Goal: Communication & Community: Answer question/provide support

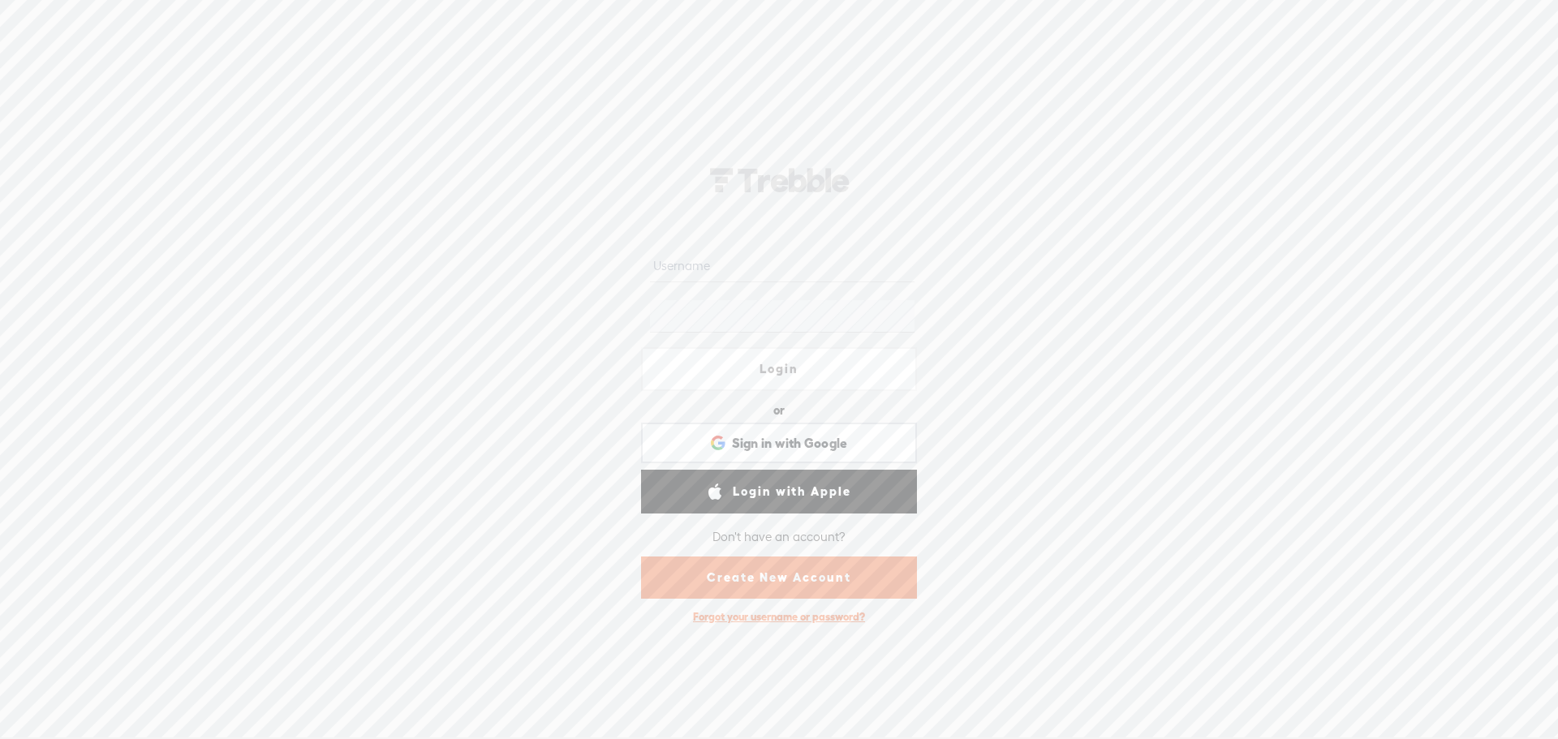
click at [0, 737] on nordpass-portal at bounding box center [0, 737] width 0 height 0
type input "lukewilson21"
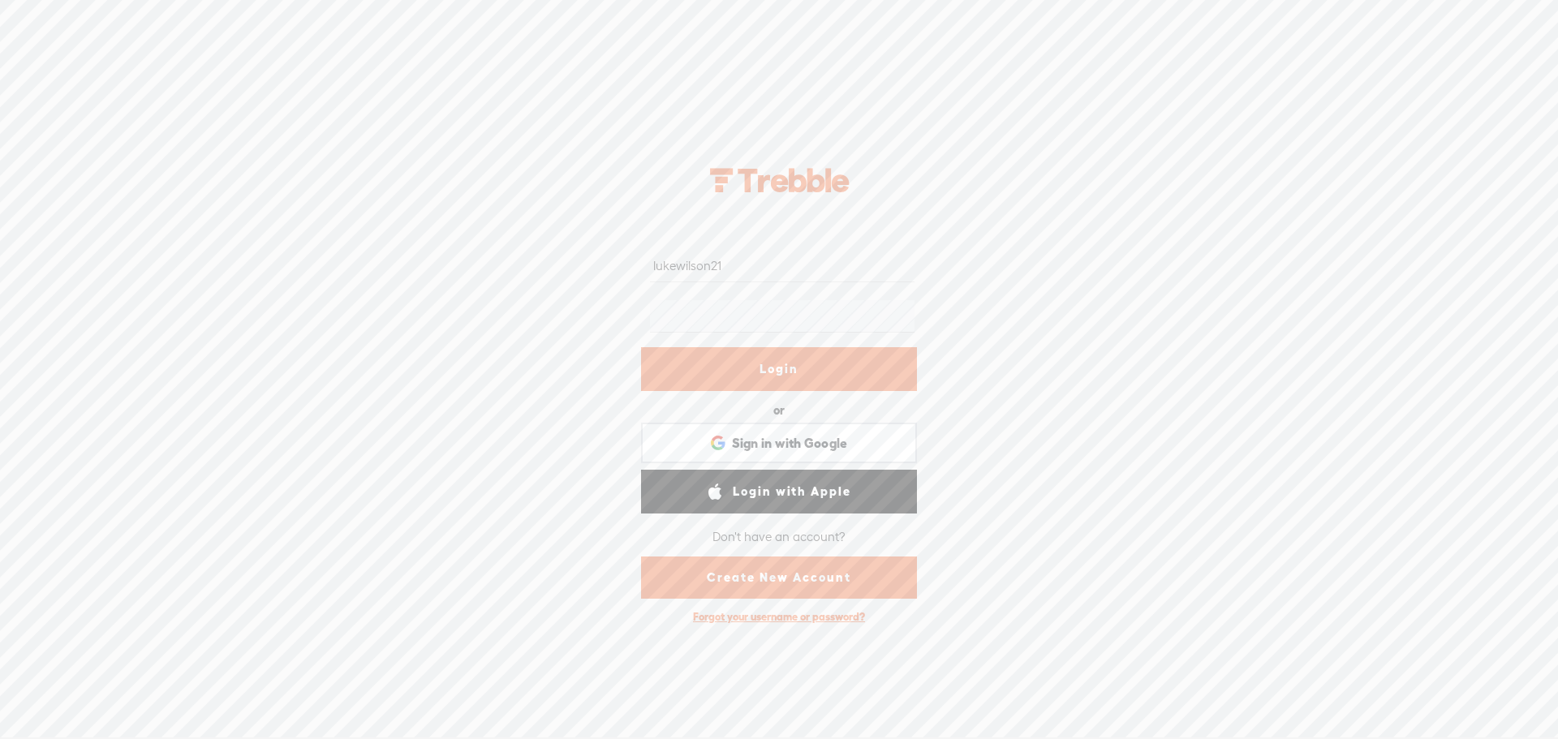
click at [779, 368] on link "Login" at bounding box center [779, 369] width 276 height 44
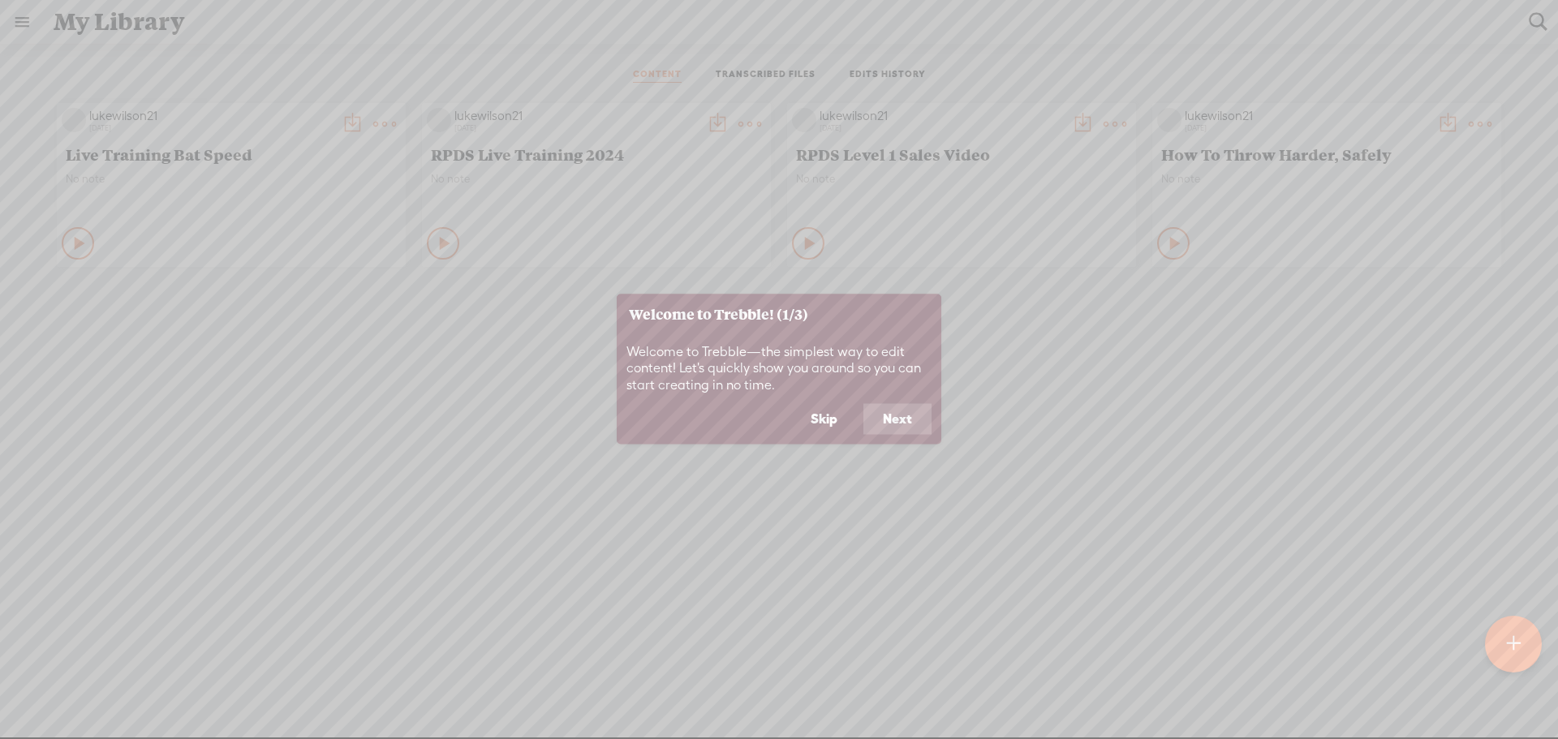
click at [823, 415] on button "Skip" at bounding box center [824, 419] width 66 height 31
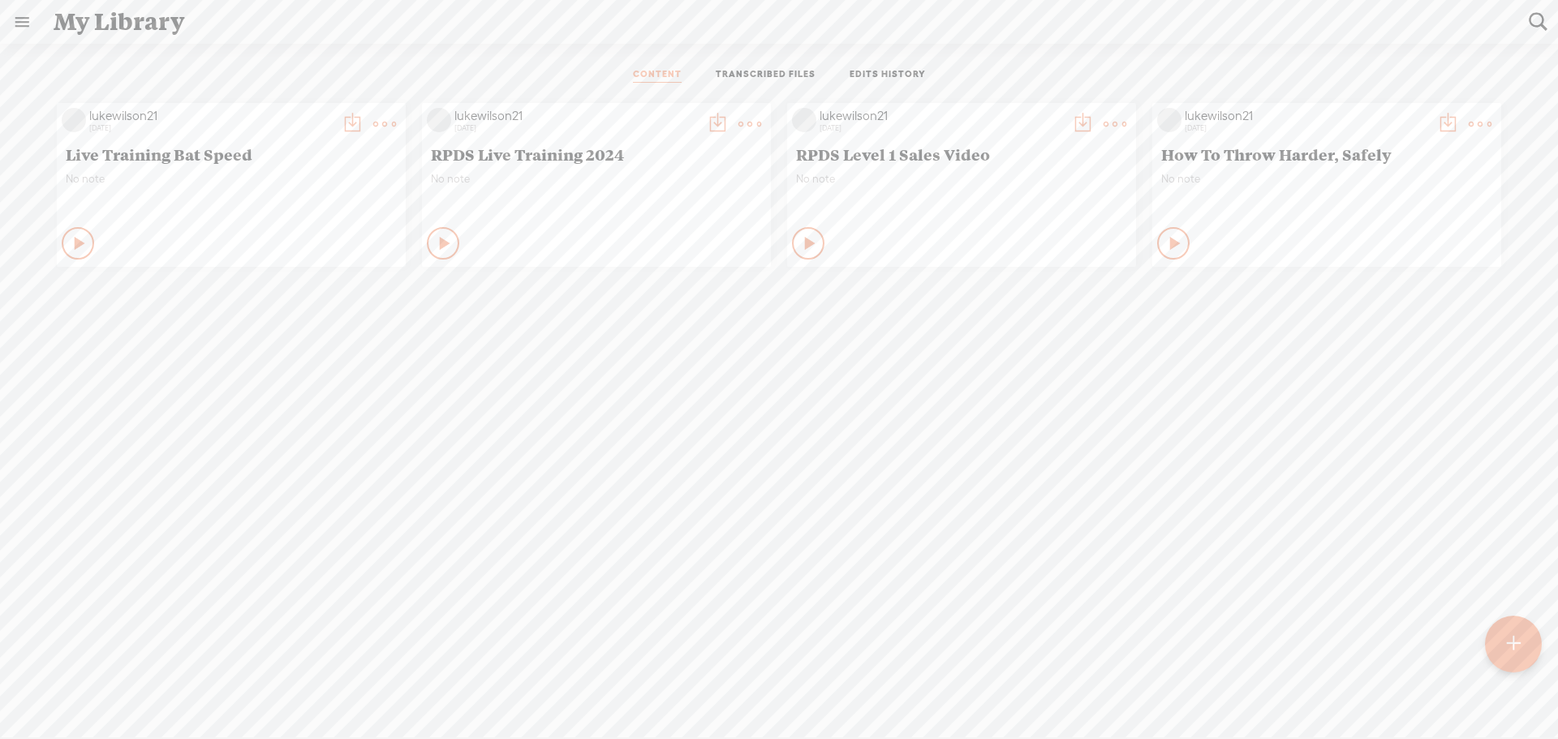
click at [396, 119] on t at bounding box center [384, 124] width 23 height 23
click at [944, 83] on ul "CONTENT TRANSCRIBED FILES EDITS HISTORY" at bounding box center [779, 75] width 430 height 39
click at [911, 149] on span "RPDS Level 1 Sales Video" at bounding box center [961, 153] width 331 height 19
click at [1103, 124] on t at bounding box center [1114, 124] width 23 height 23
click at [1015, 287] on link "Download as..." at bounding box center [1032, 290] width 162 height 37
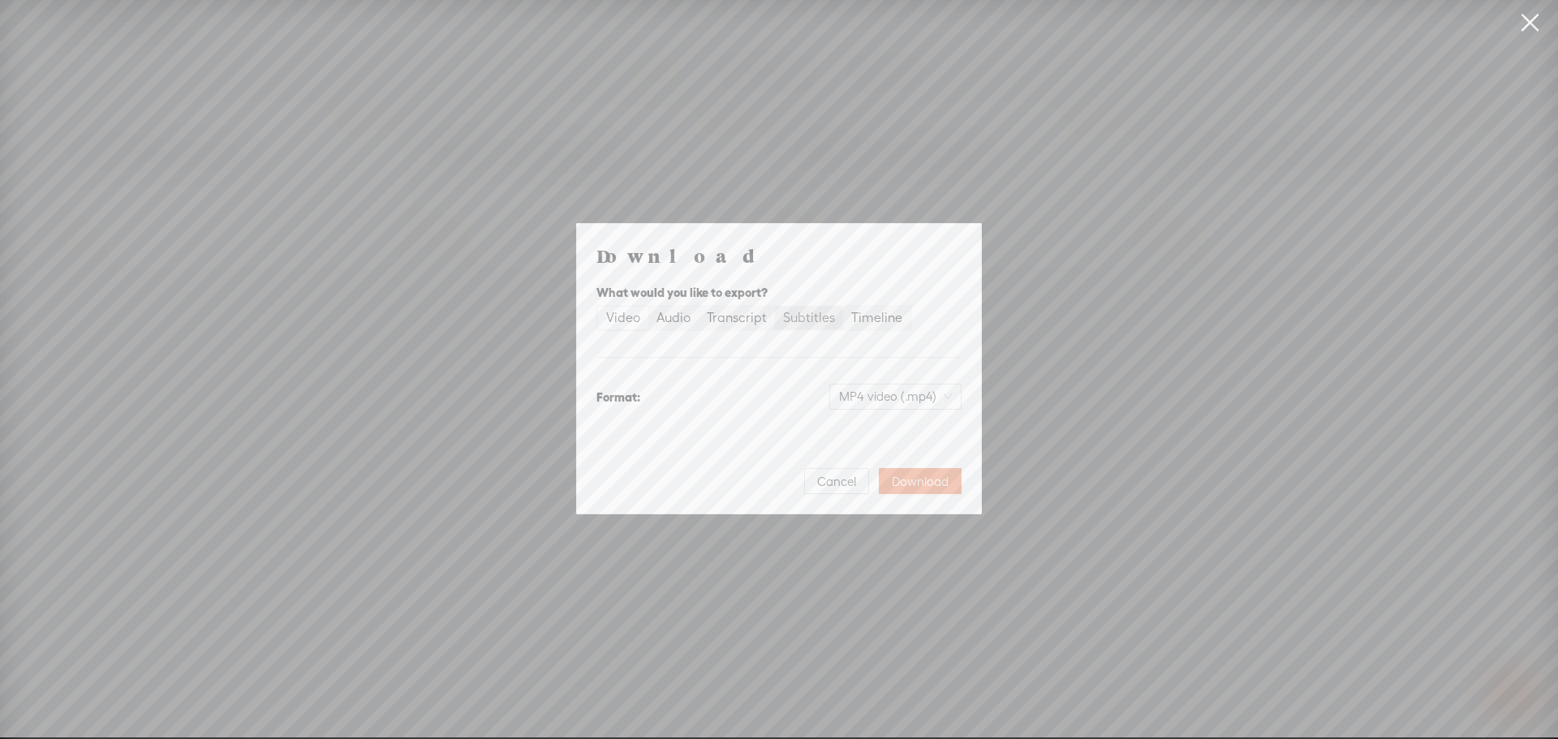
click at [788, 311] on div "Subtitles" at bounding box center [809, 318] width 52 height 23
click at [775, 307] on input "Subtitles" at bounding box center [775, 307] width 0 height 0
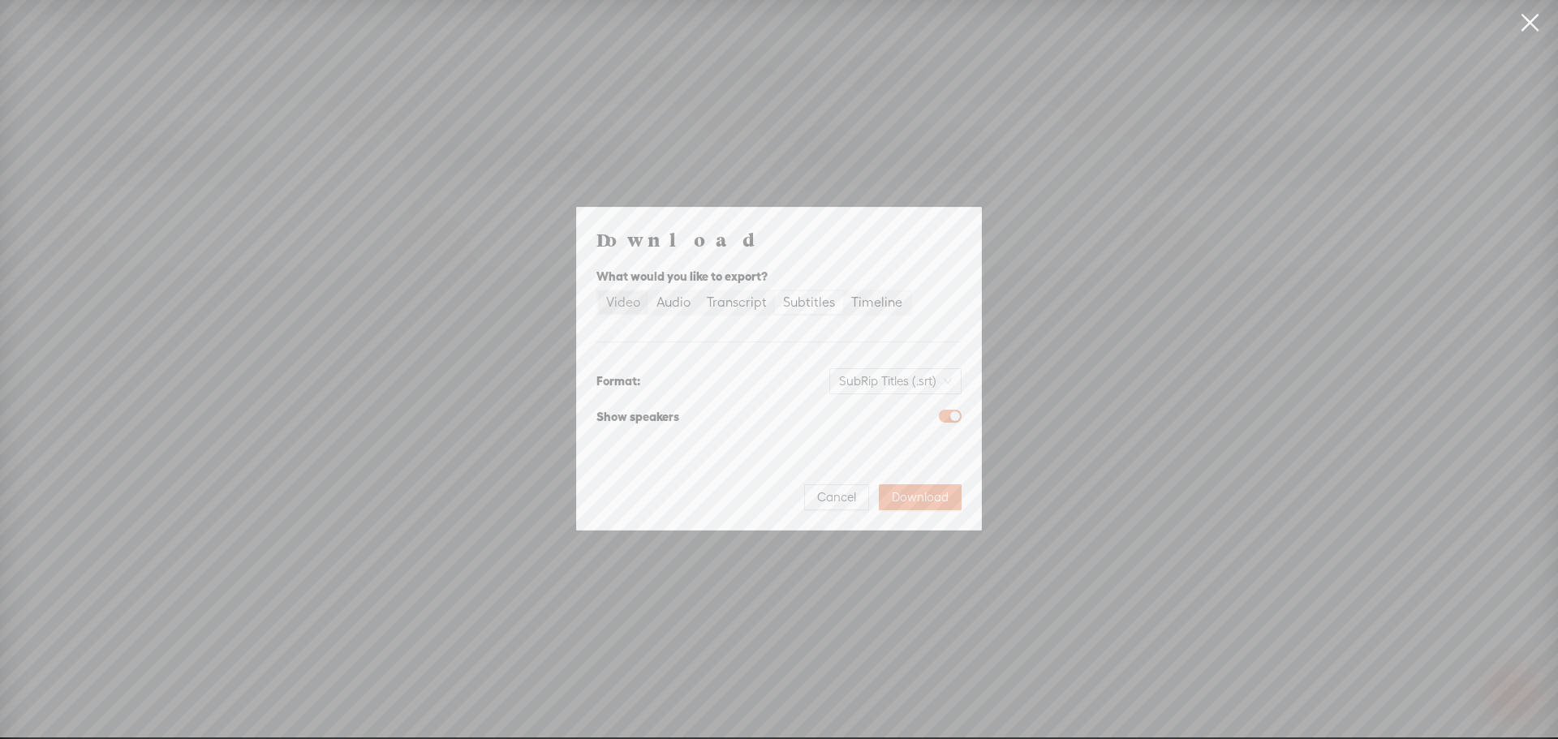
click at [599, 297] on label "Video" at bounding box center [623, 302] width 50 height 23
click at [598, 291] on input "Video" at bounding box center [598, 291] width 0 height 0
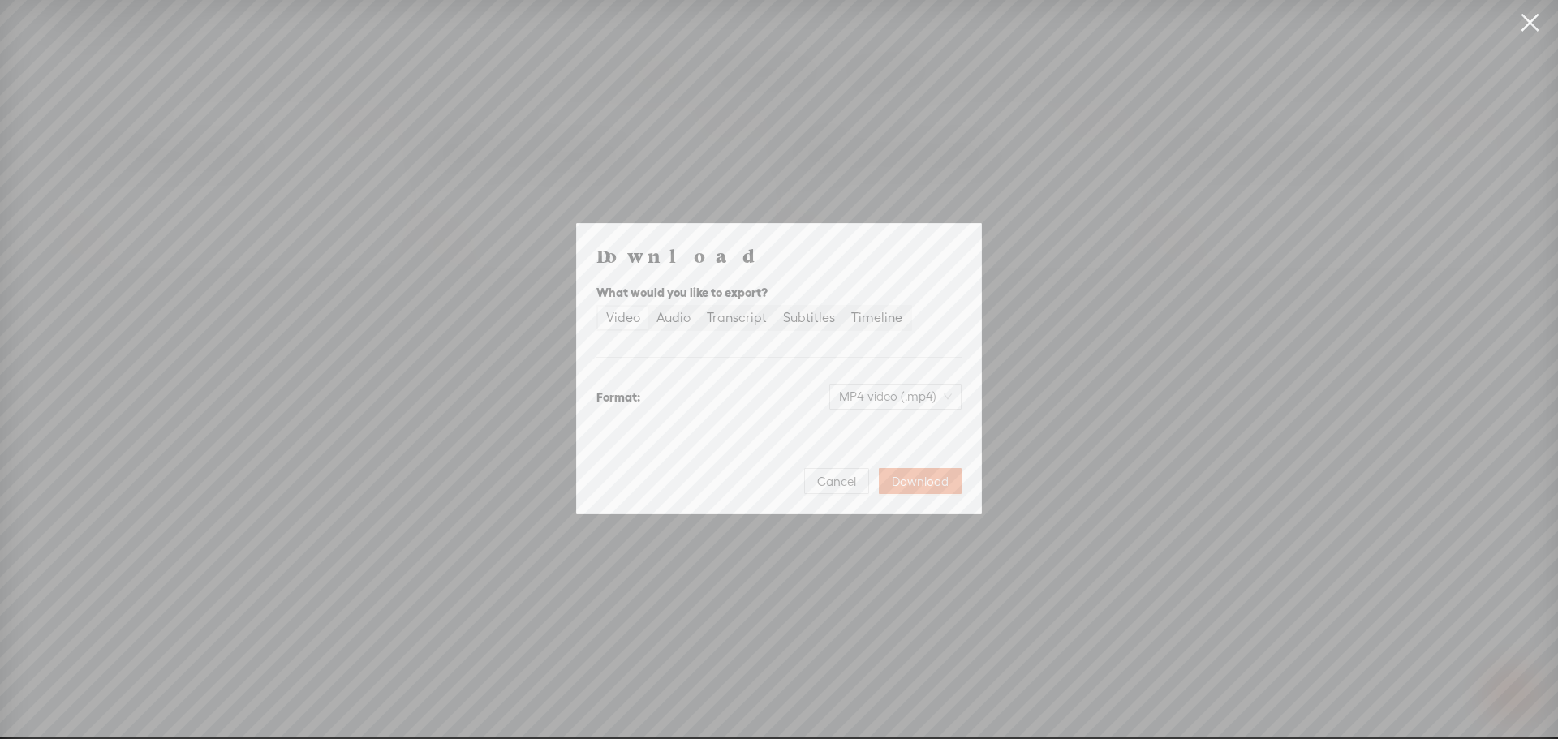
click at [608, 301] on div "What would you like to export?" at bounding box center [778, 292] width 365 height 19
click at [941, 399] on span "MP4 video (.mp4)" at bounding box center [895, 397] width 113 height 24
click at [799, 389] on div "MP4 video (.mp4)" at bounding box center [807, 397] width 308 height 26
click at [852, 492] on button "Cancel" at bounding box center [836, 481] width 65 height 26
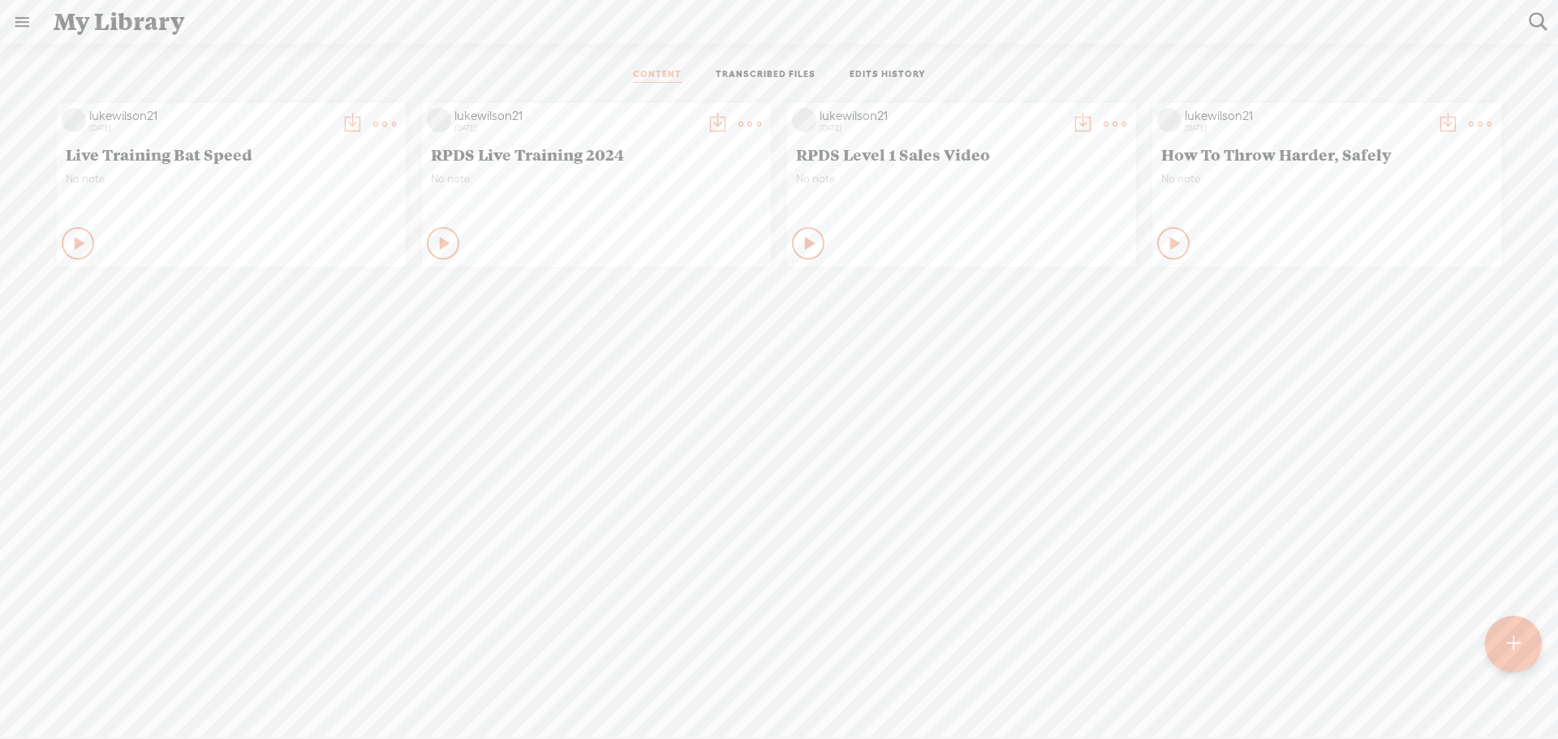
click at [888, 144] on span "RPDS Level 1 Sales Video" at bounding box center [961, 153] width 331 height 19
click at [889, 203] on div "No note" at bounding box center [961, 196] width 331 height 49
click at [1103, 115] on t at bounding box center [1114, 124] width 23 height 23
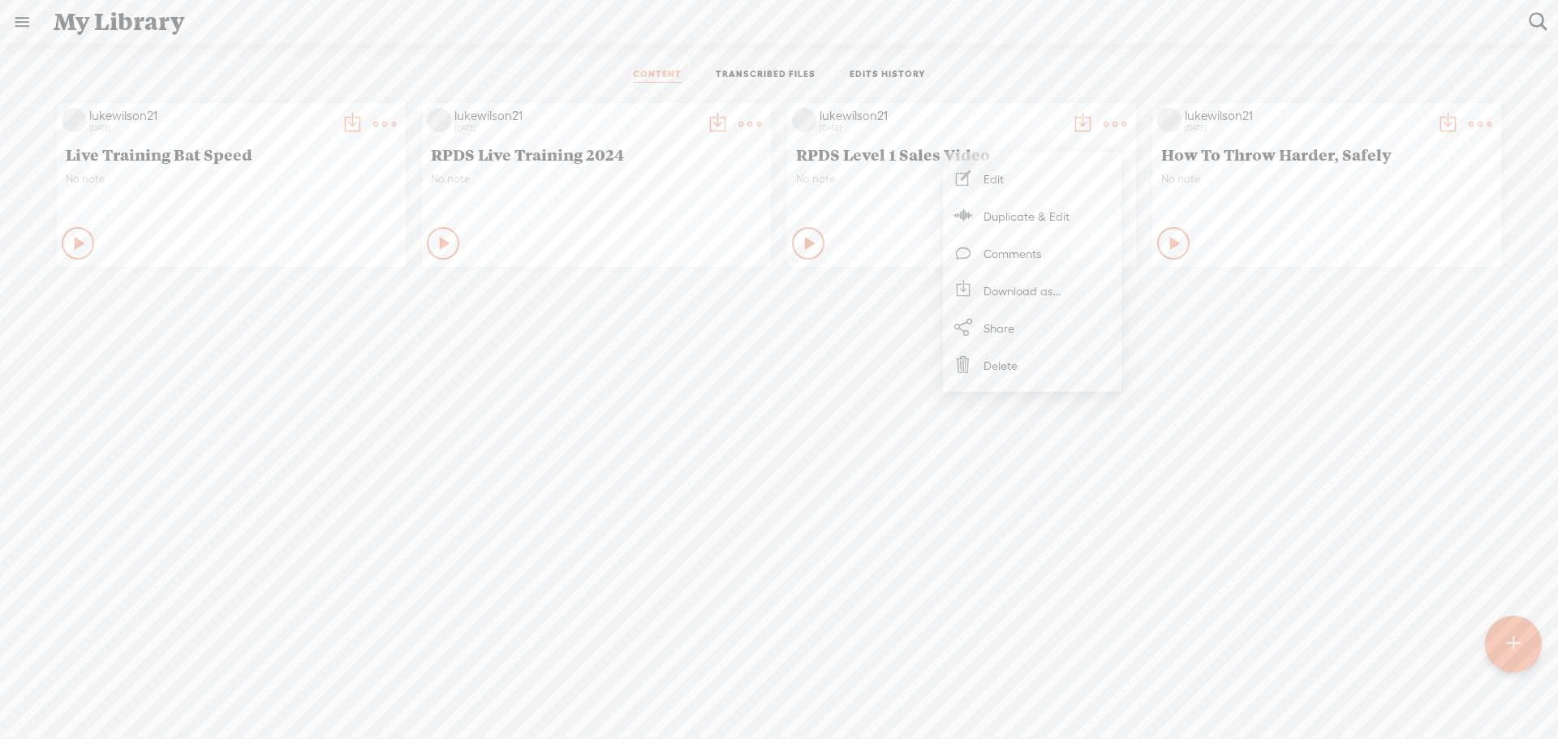
click at [1053, 173] on link "Edit" at bounding box center [1032, 178] width 162 height 37
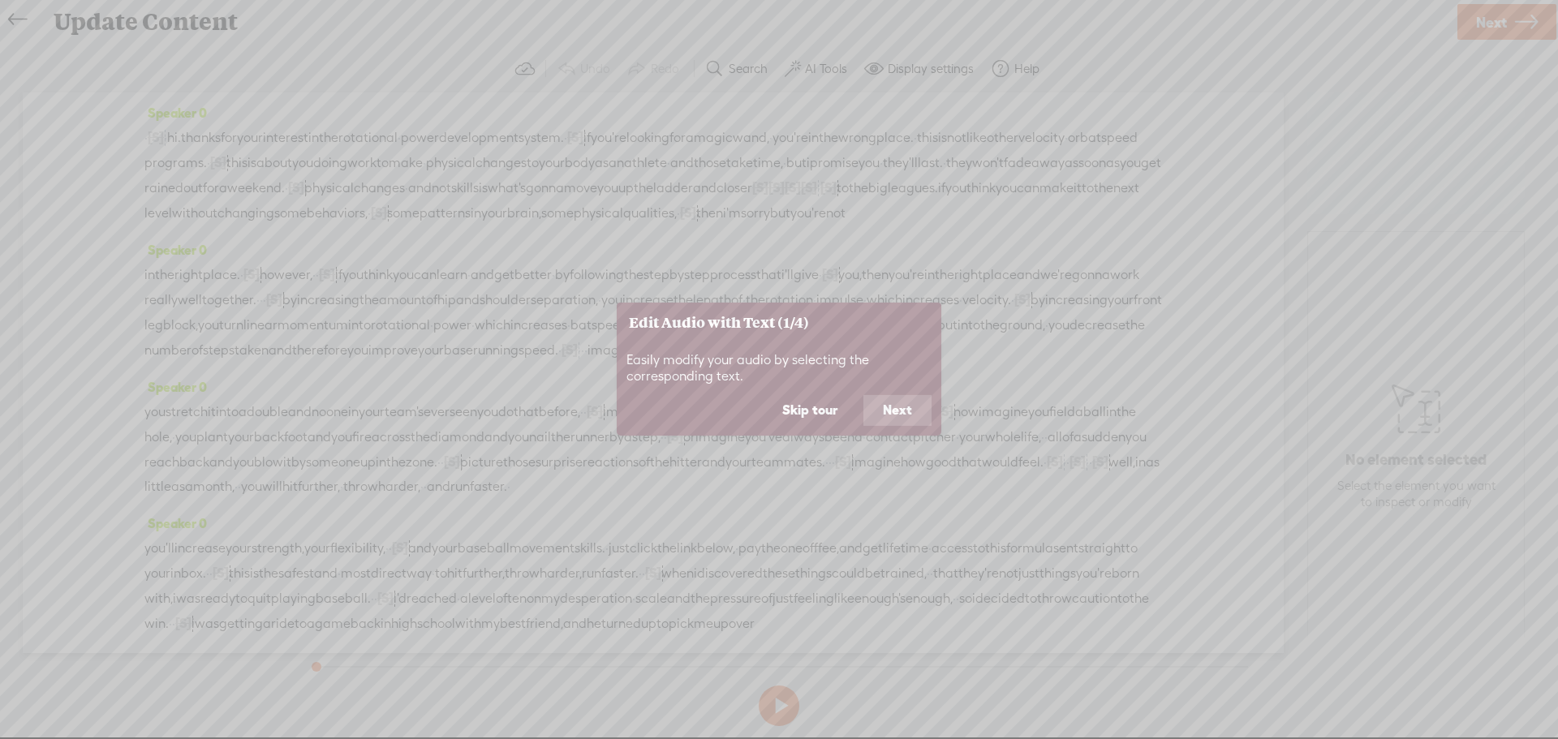
click at [810, 406] on button "Skip tour" at bounding box center [810, 410] width 94 height 31
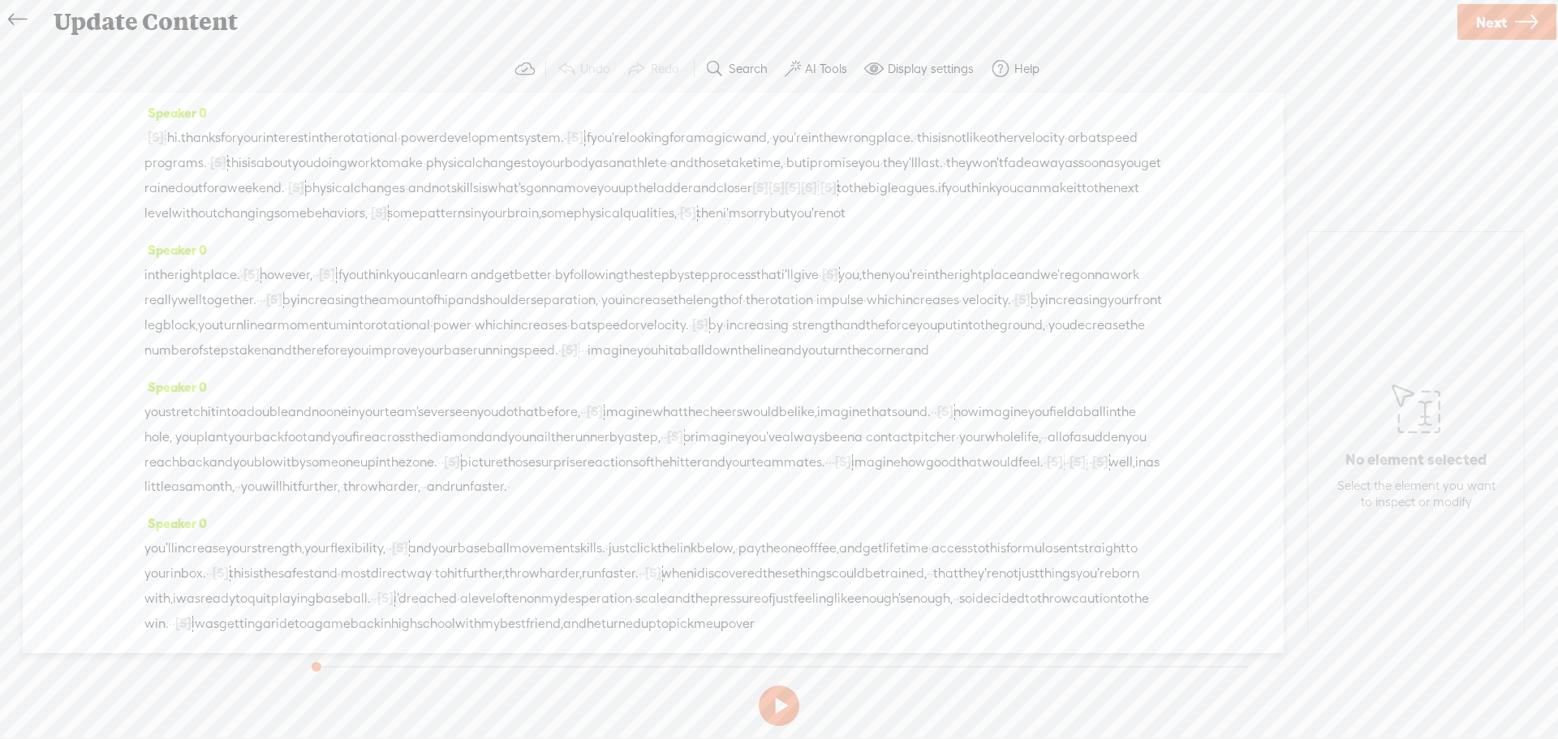
click at [1510, 13] on link "Next" at bounding box center [1506, 22] width 99 height 36
click at [6, 16] on link at bounding box center [21, 19] width 37 height 32
click at [11, 14] on icon at bounding box center [17, 20] width 19 height 37
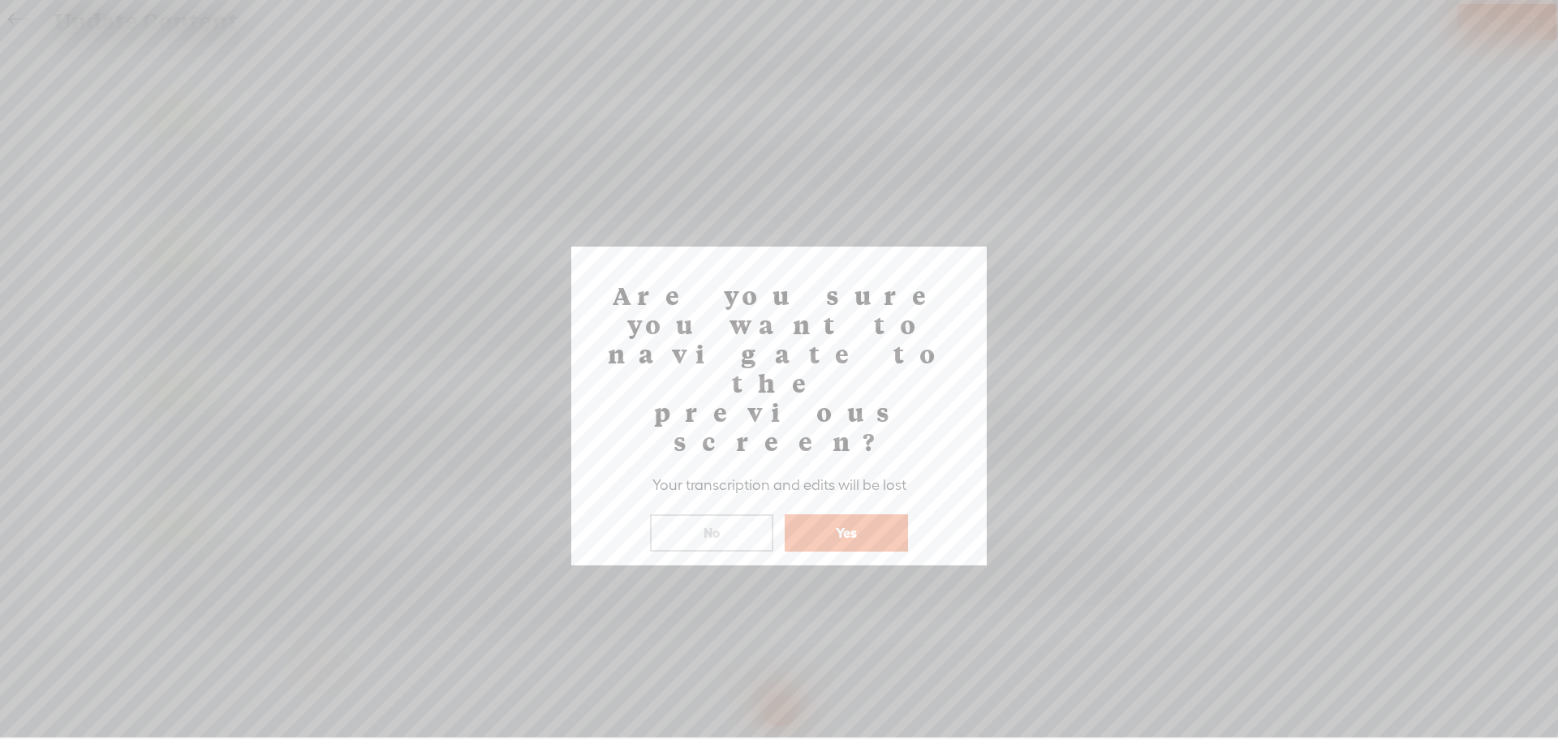
click at [832, 514] on button "Yes" at bounding box center [845, 532] width 123 height 37
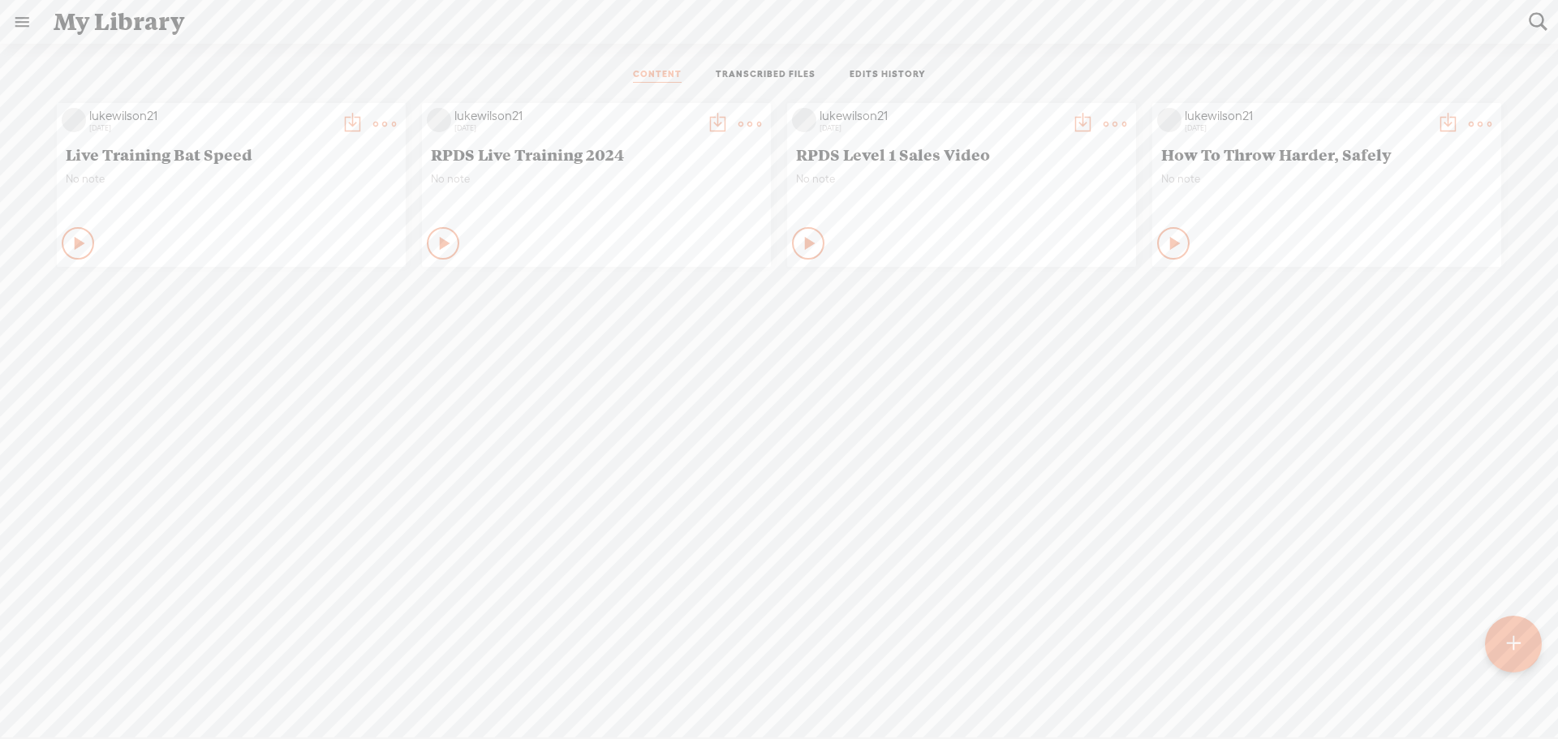
click at [21, 18] on link at bounding box center [22, 22] width 42 height 42
click at [119, 378] on div "MY LIBRARY" at bounding box center [94, 385] width 75 height 14
click at [667, 489] on body "You have 120 minutes of transcription remaining. Upgrade to increase your limit…" at bounding box center [779, 368] width 1558 height 737
click at [396, 124] on t at bounding box center [384, 124] width 23 height 23
click at [854, 539] on div "lukewilson21 [DATE] Live Training Bat Speed No note Play Content" at bounding box center [778, 436] width 1533 height 682
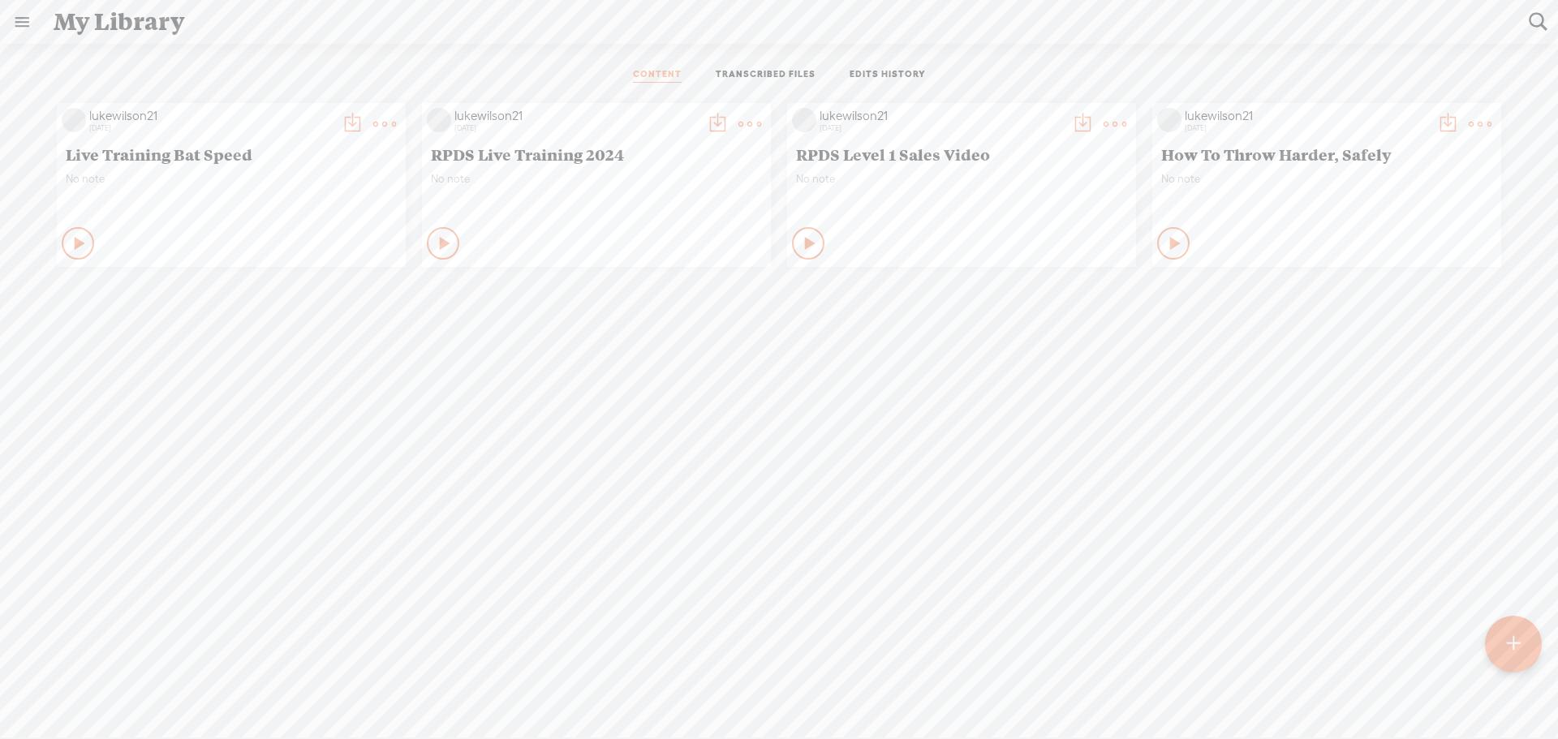
click at [1514, 650] on t at bounding box center [1513, 644] width 14 height 36
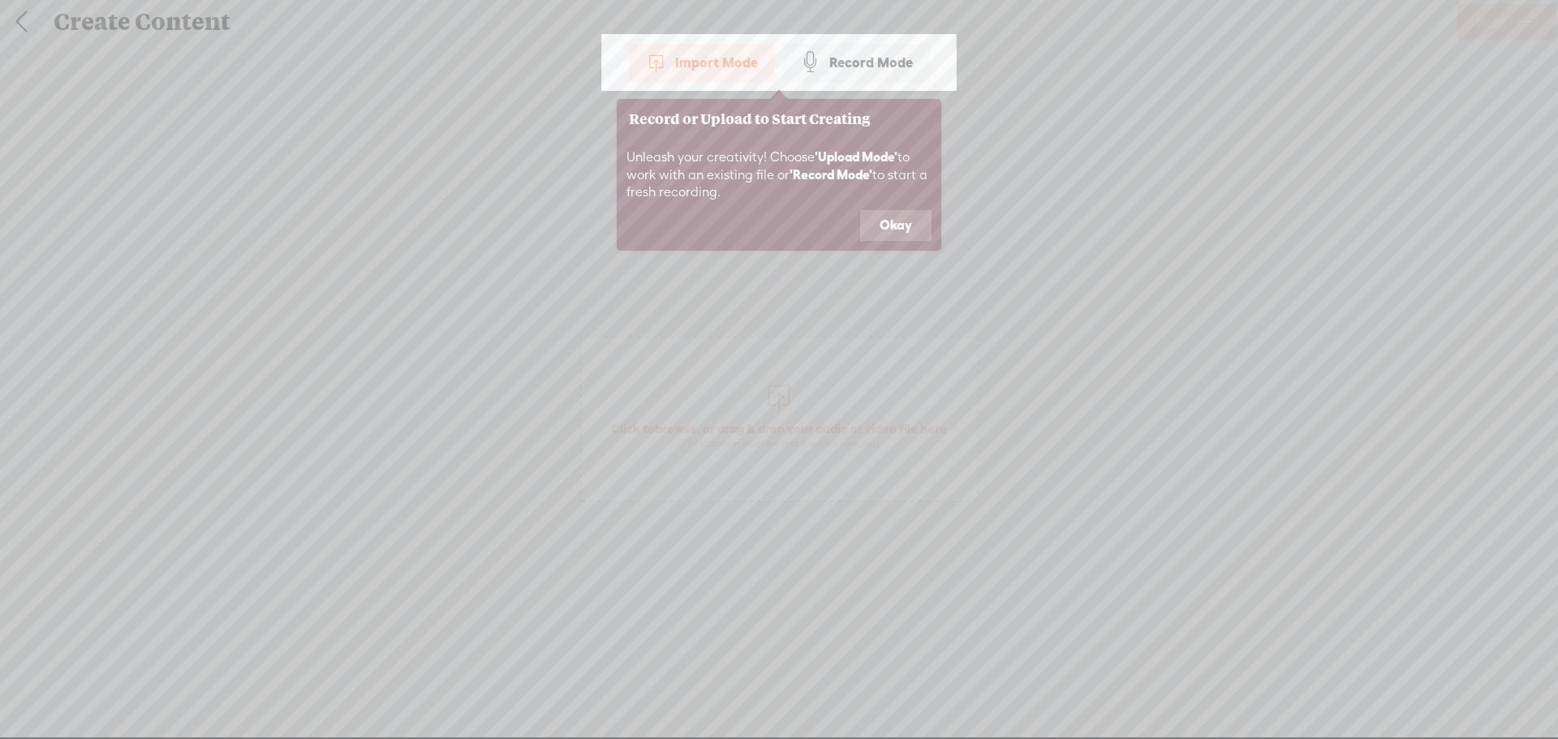
click at [888, 226] on button "Okay" at bounding box center [895, 225] width 71 height 31
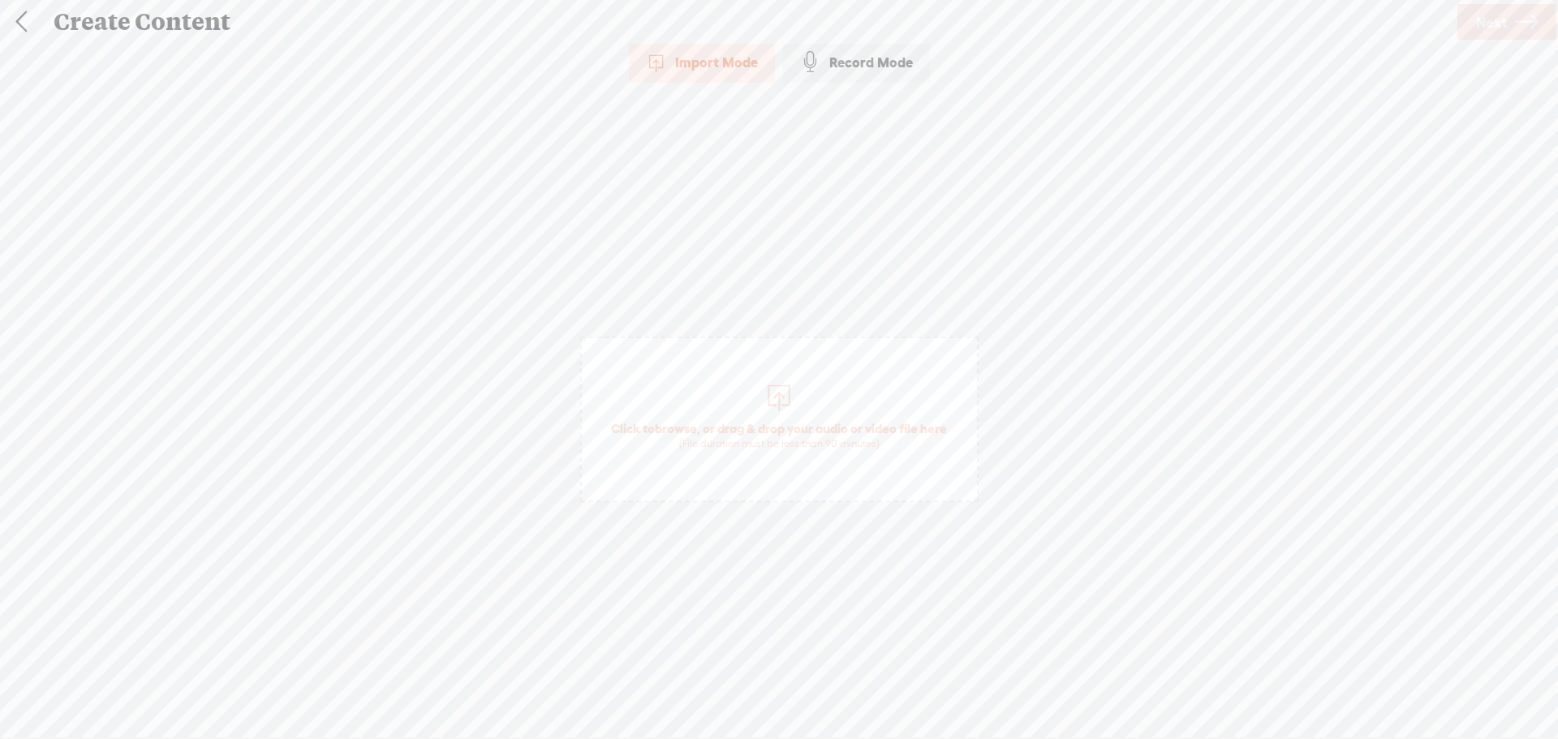
click at [25, 15] on link at bounding box center [21, 22] width 41 height 42
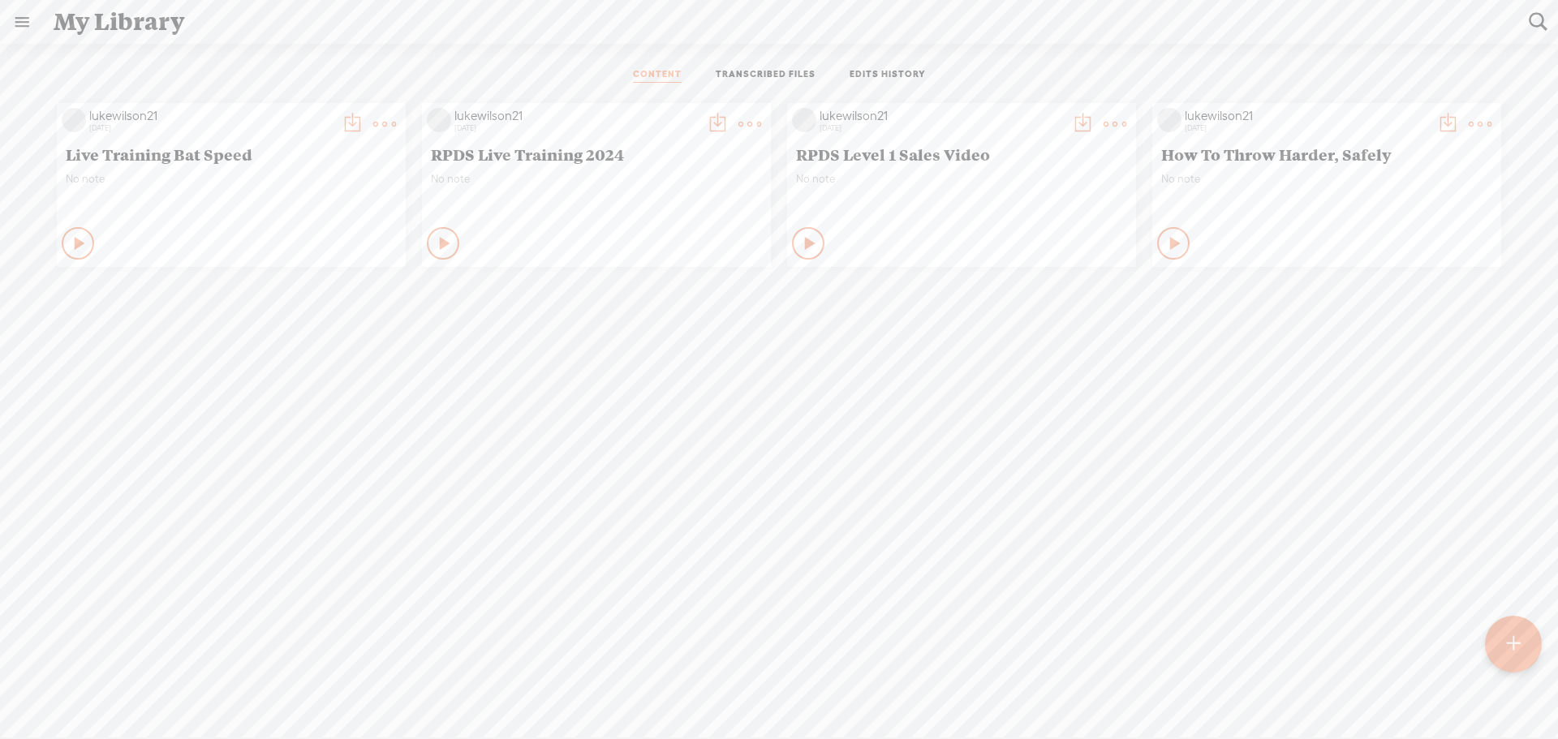
click at [22, 25] on link at bounding box center [22, 22] width 42 height 42
click at [99, 694] on div "SETTINGS" at bounding box center [85, 701] width 59 height 14
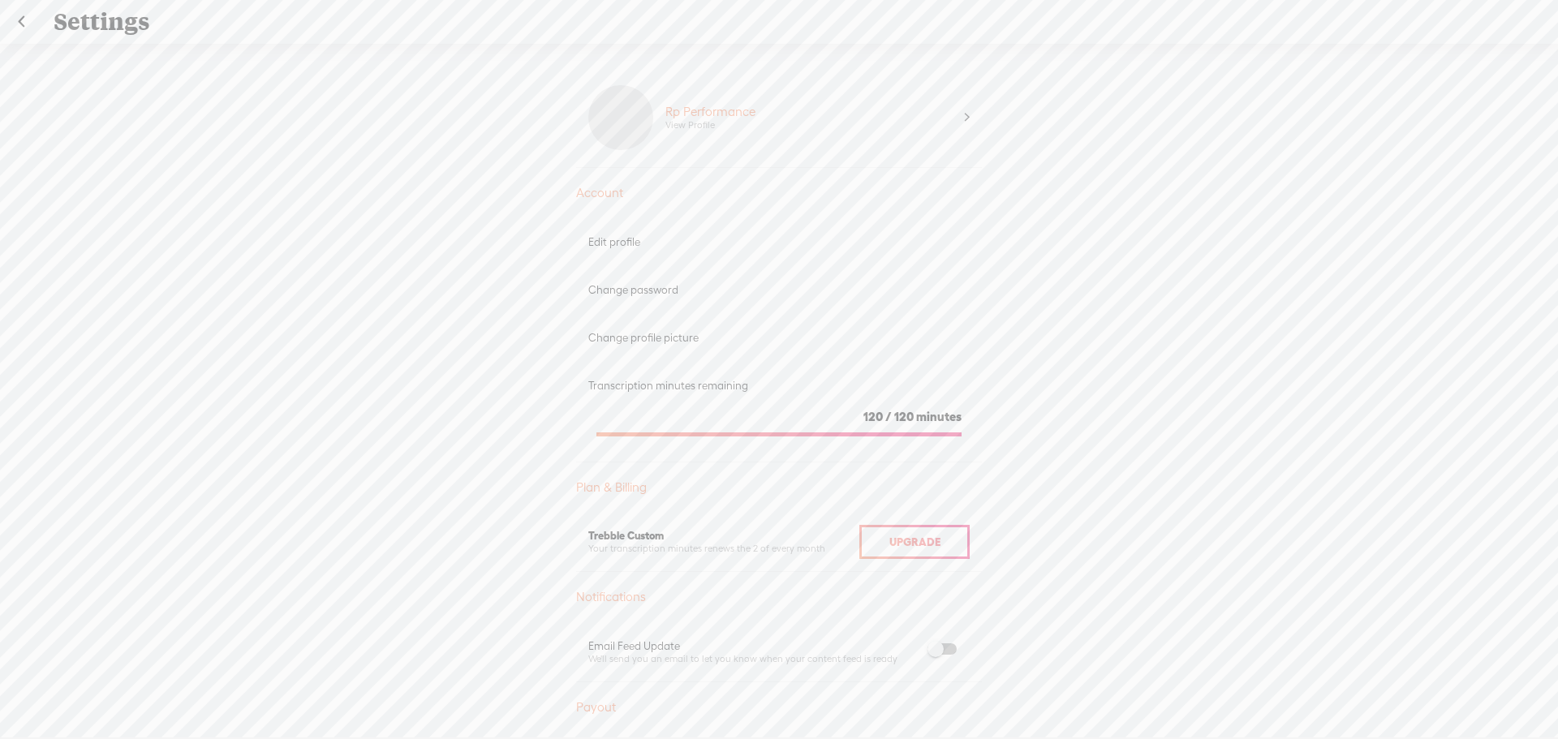
click at [0, 15] on div "Settings Save" at bounding box center [779, 21] width 1559 height 45
click at [24, 18] on link at bounding box center [21, 22] width 41 height 42
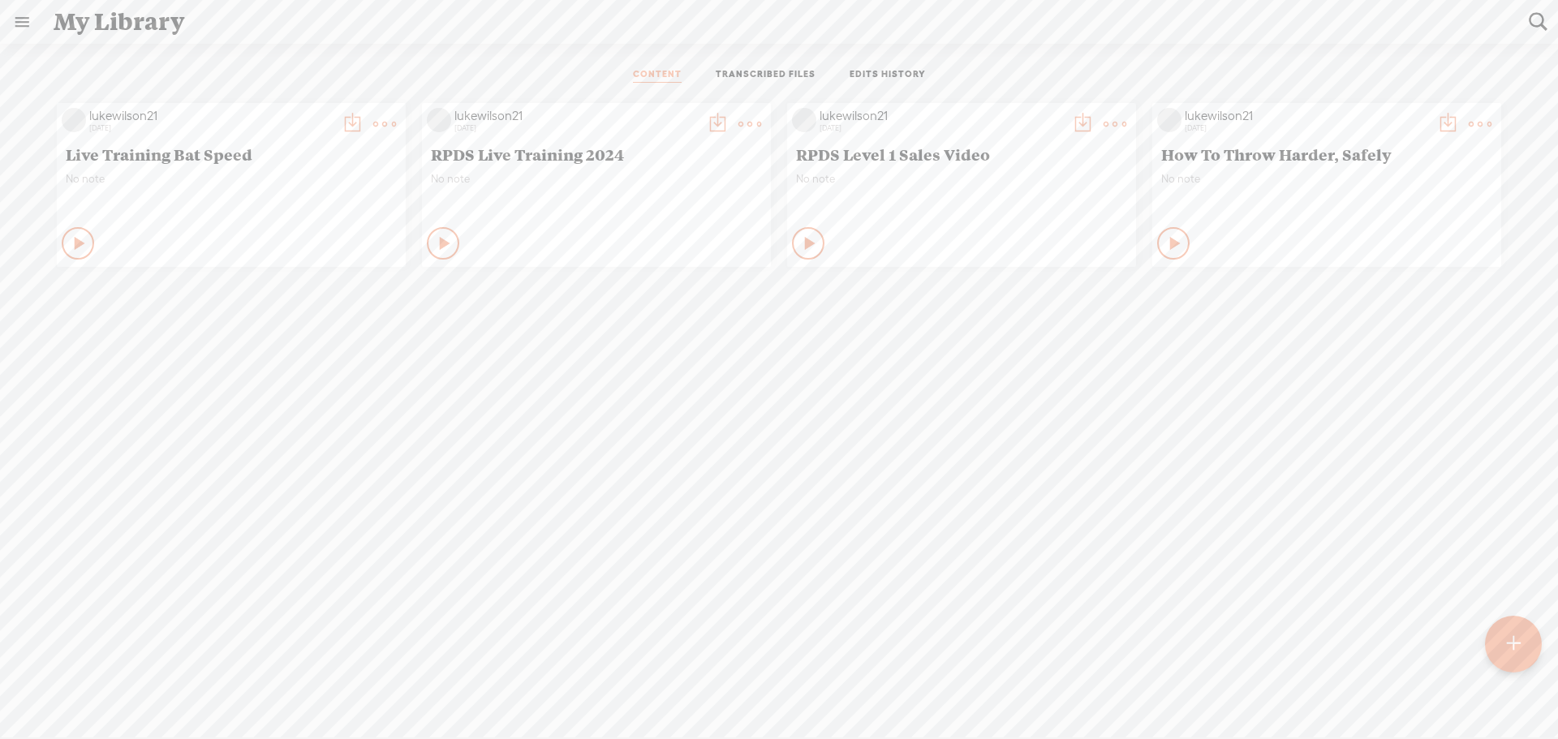
click at [1532, 19] on t at bounding box center [1537, 21] width 21 height 21
click at [27, 24] on link at bounding box center [22, 22] width 42 height 42
click at [102, 43] on div "lukewilson21" at bounding box center [90, 52] width 156 height 81
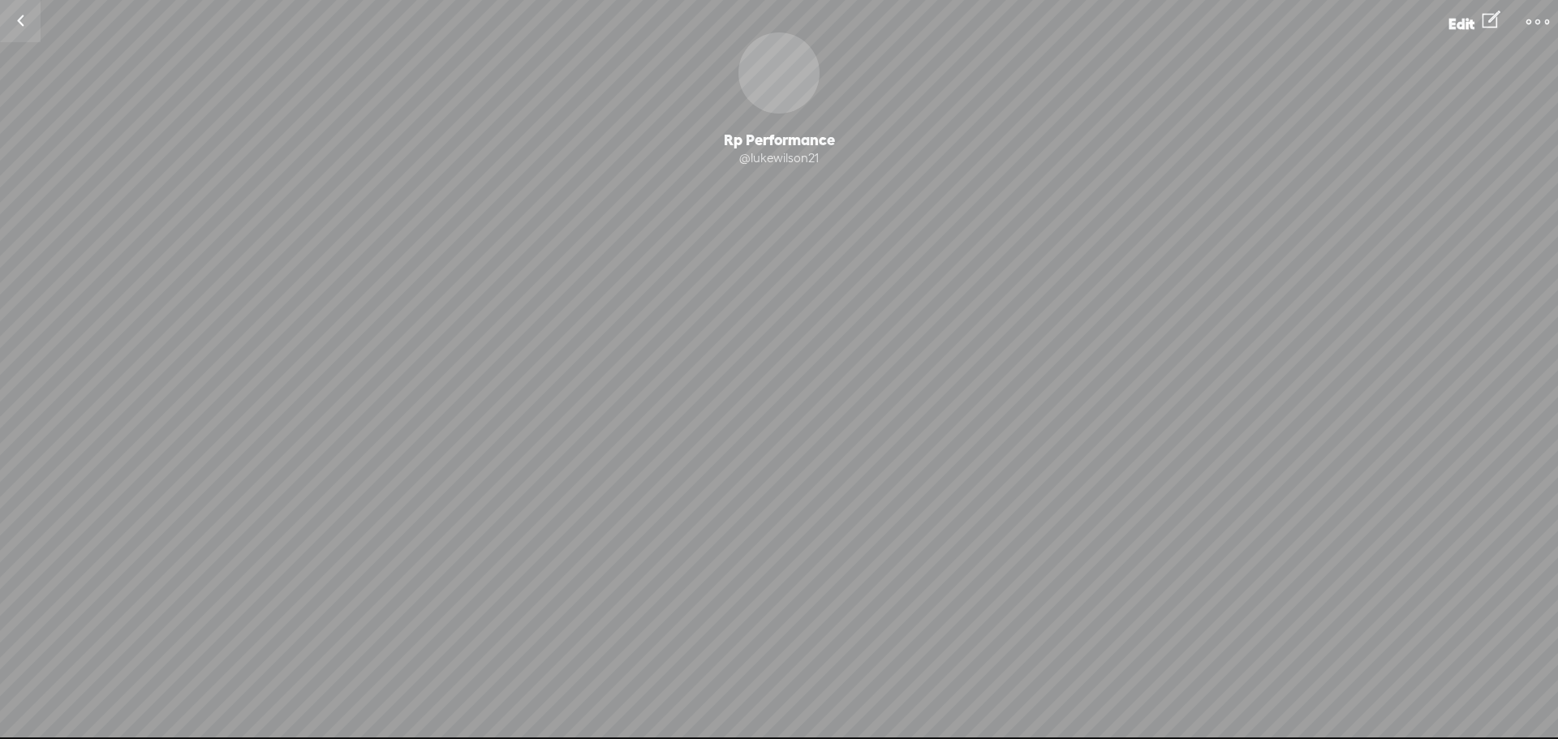
click at [1549, 15] on link at bounding box center [1537, 20] width 41 height 34
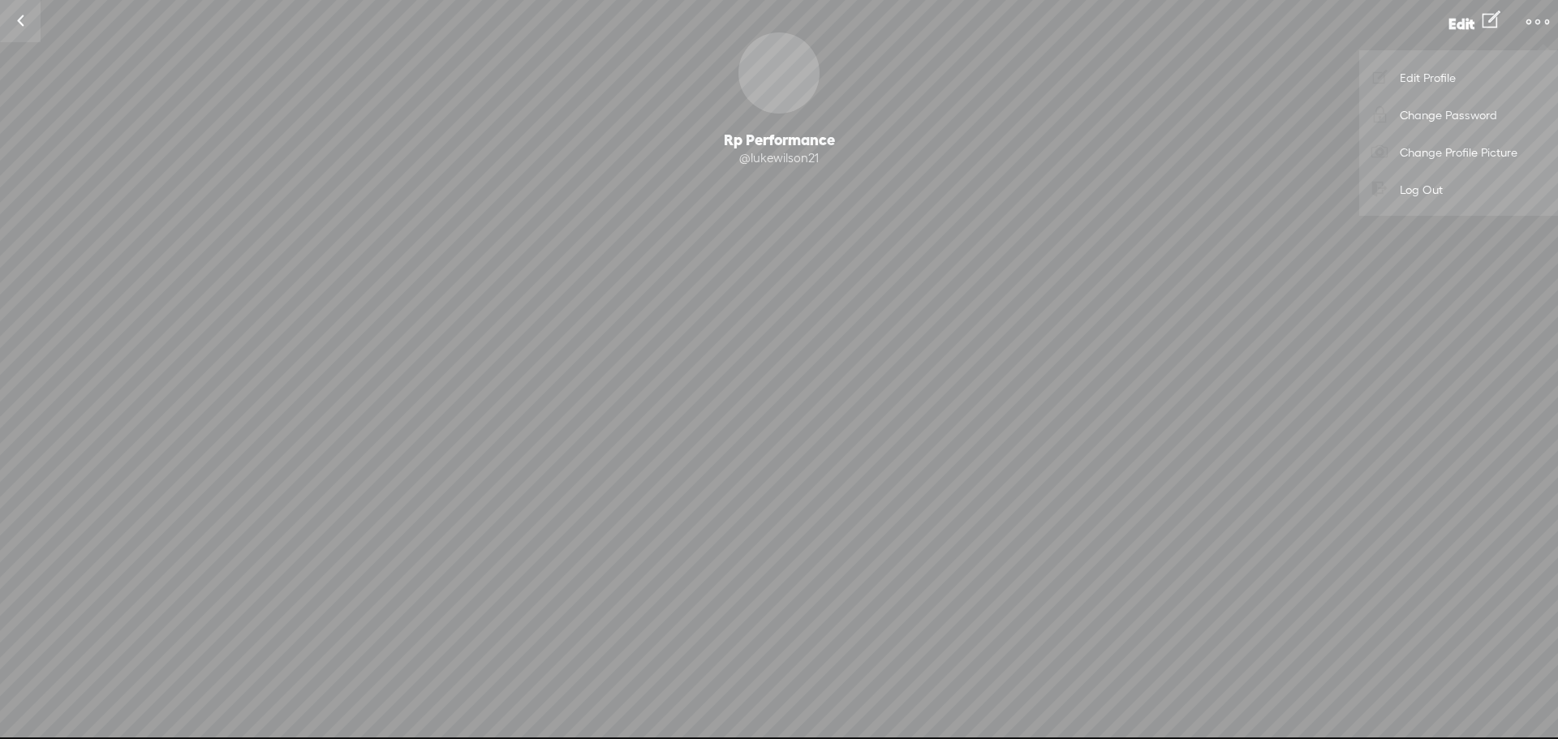
click at [1549, 14] on link at bounding box center [1537, 20] width 41 height 34
click at [12, 13] on link at bounding box center [20, 21] width 41 height 42
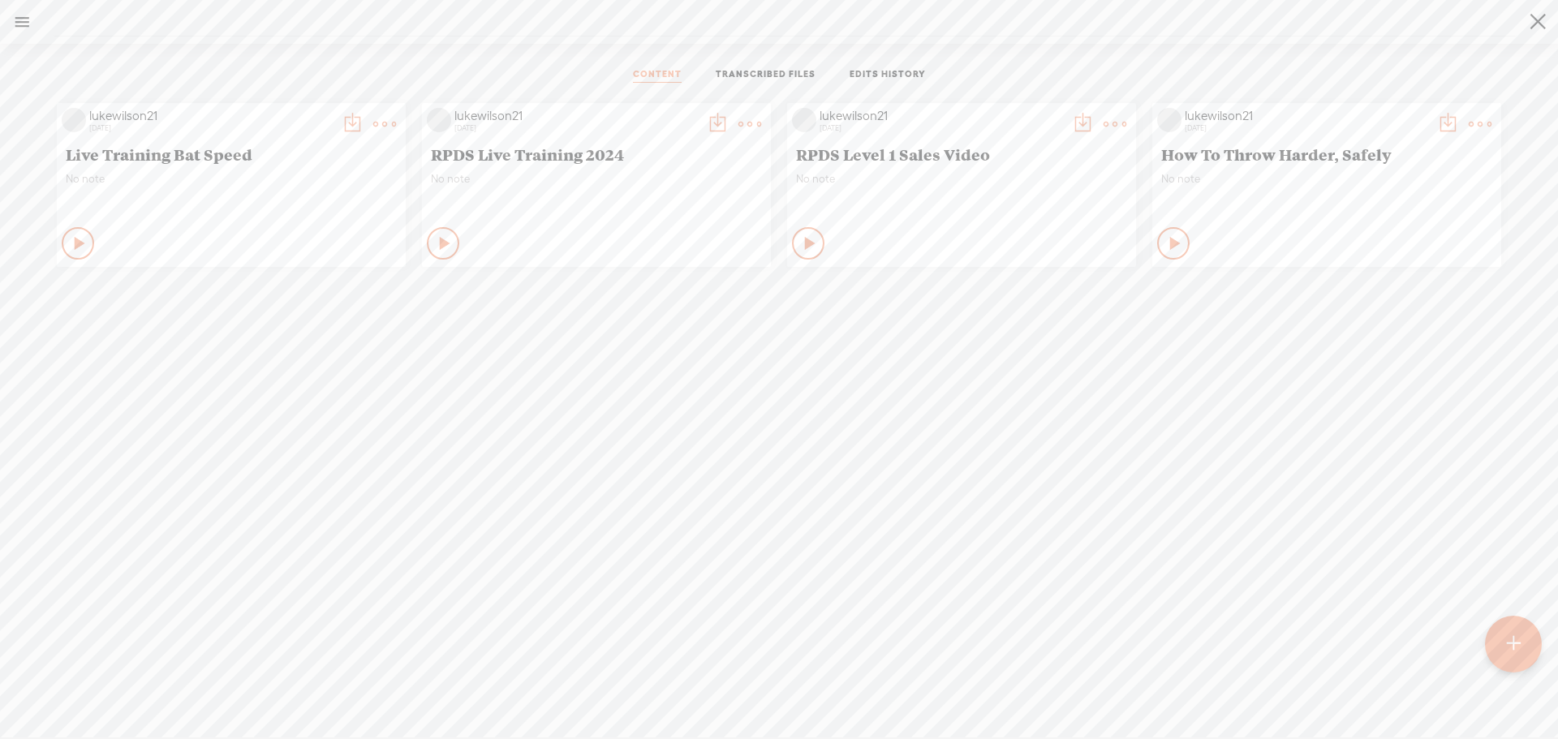
click at [17, 15] on link at bounding box center [22, 22] width 42 height 42
click at [89, 677] on div "SETTINGS" at bounding box center [107, 701] width 190 height 49
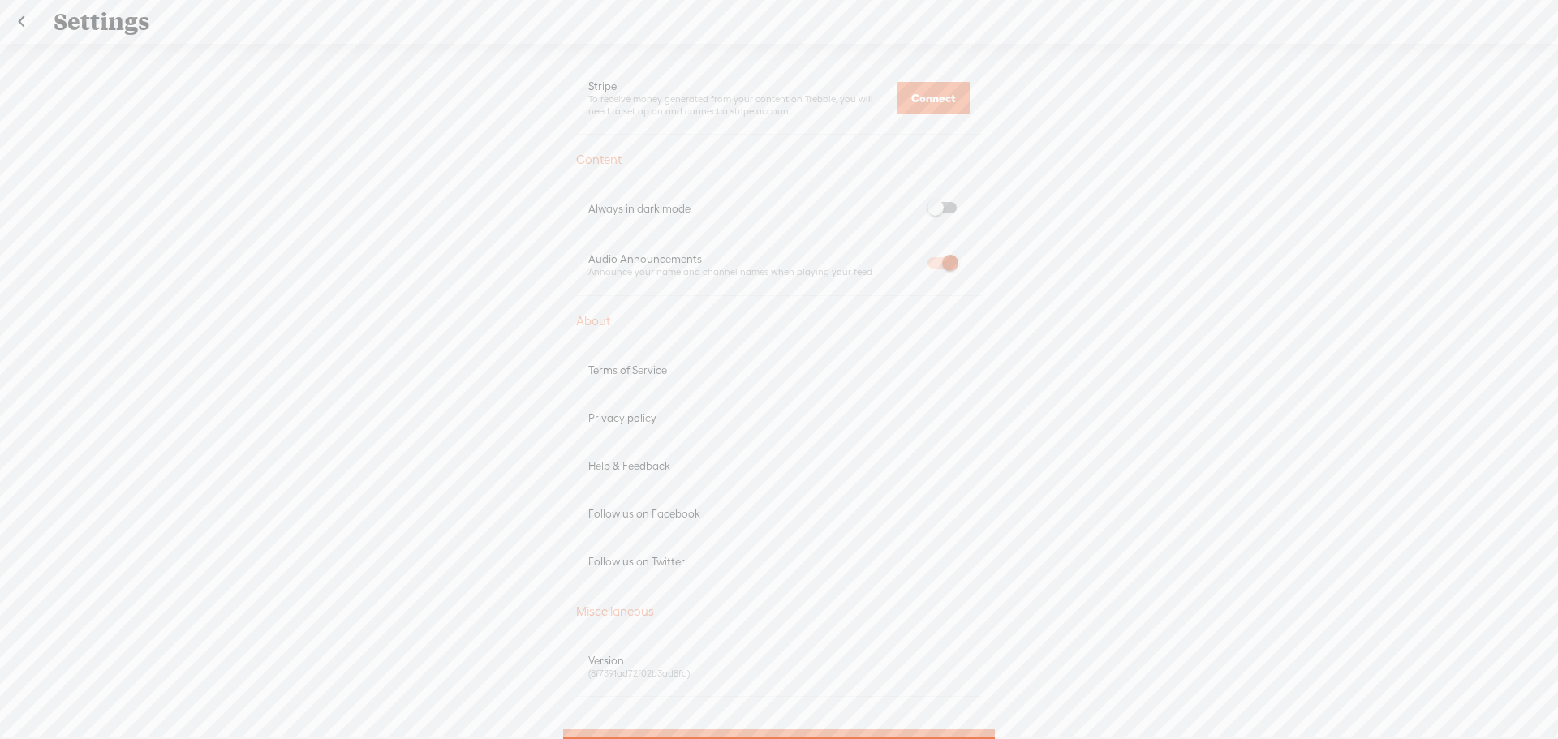
scroll to position [739, 0]
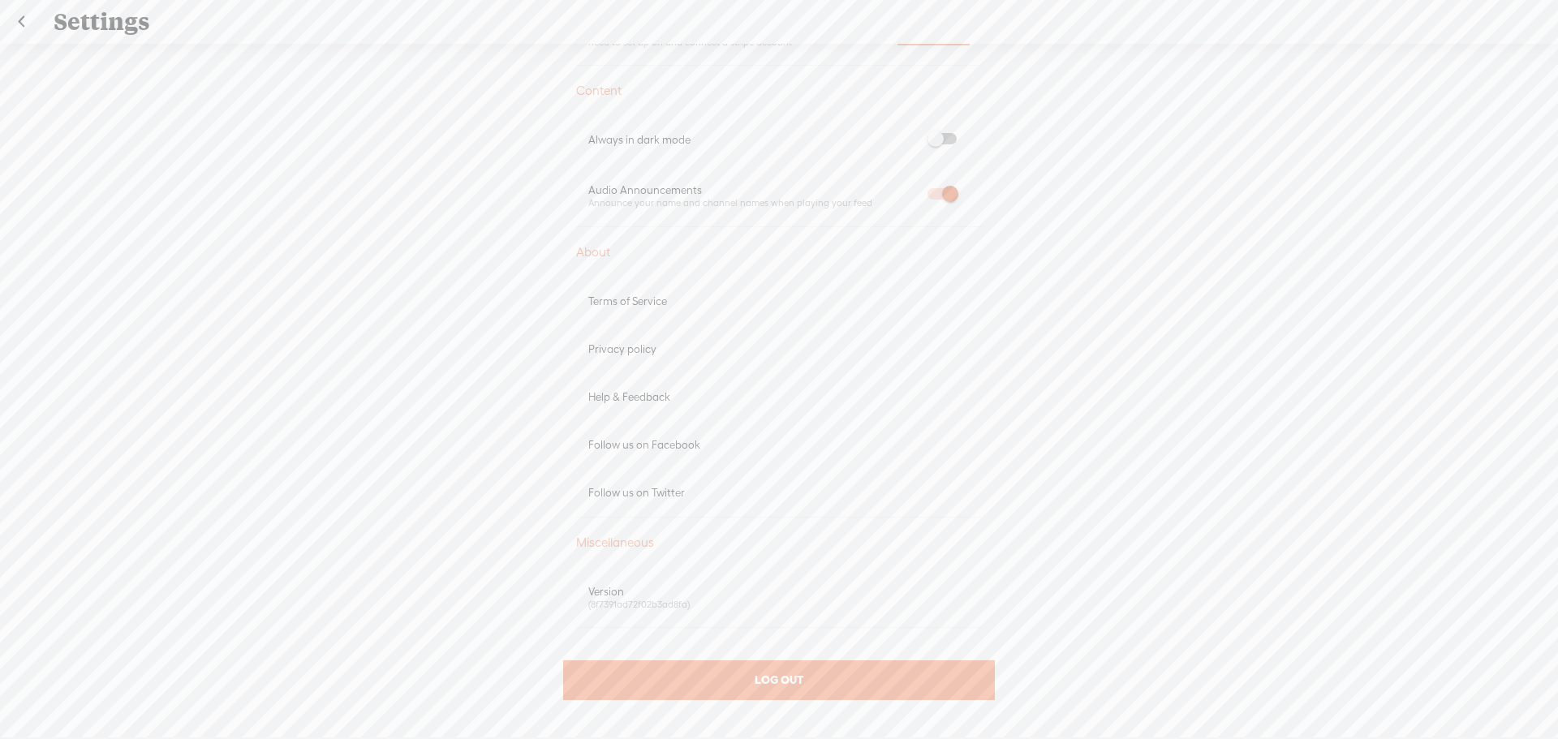
click at [656, 397] on div "Help & Feedback" at bounding box center [778, 397] width 381 height 14
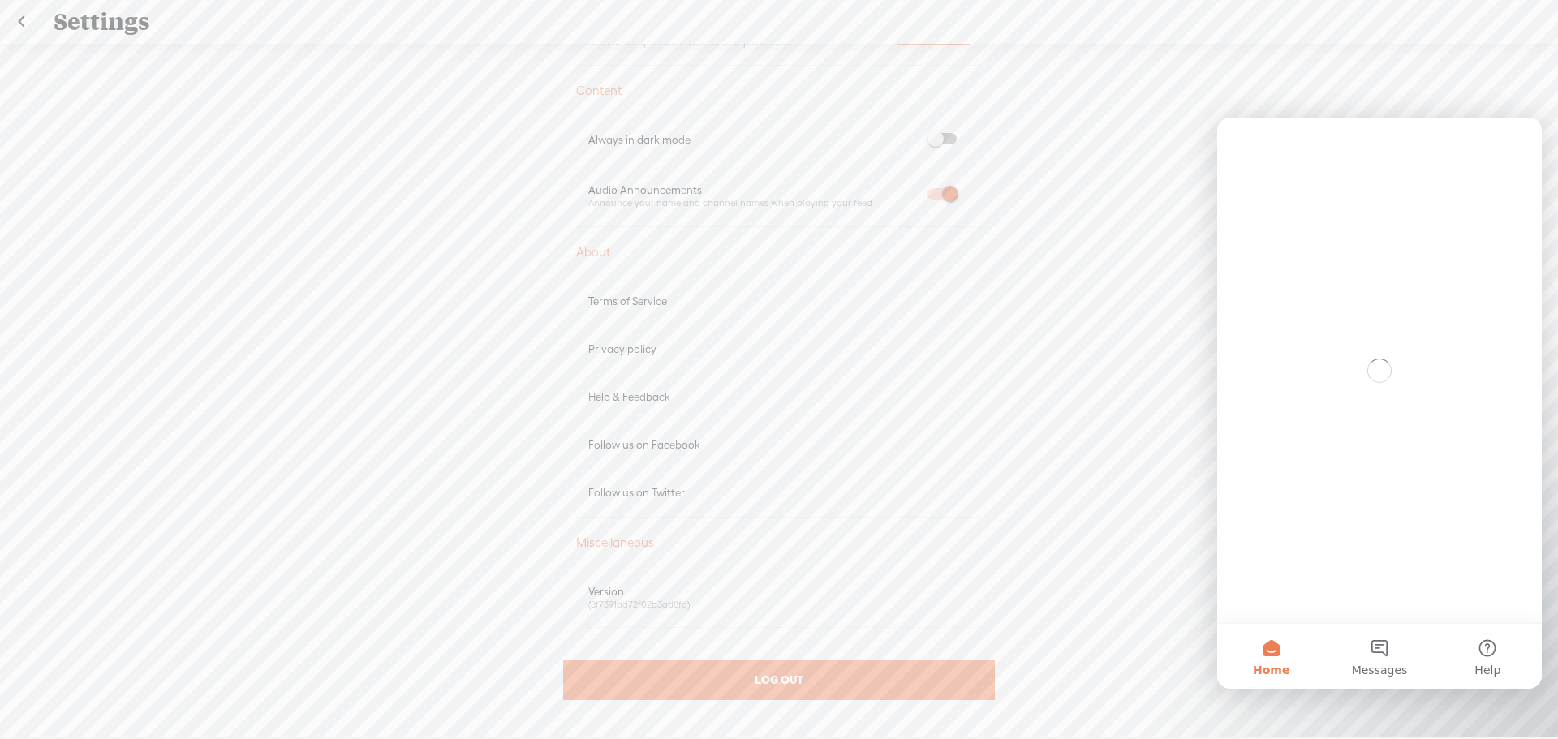
scroll to position [0, 0]
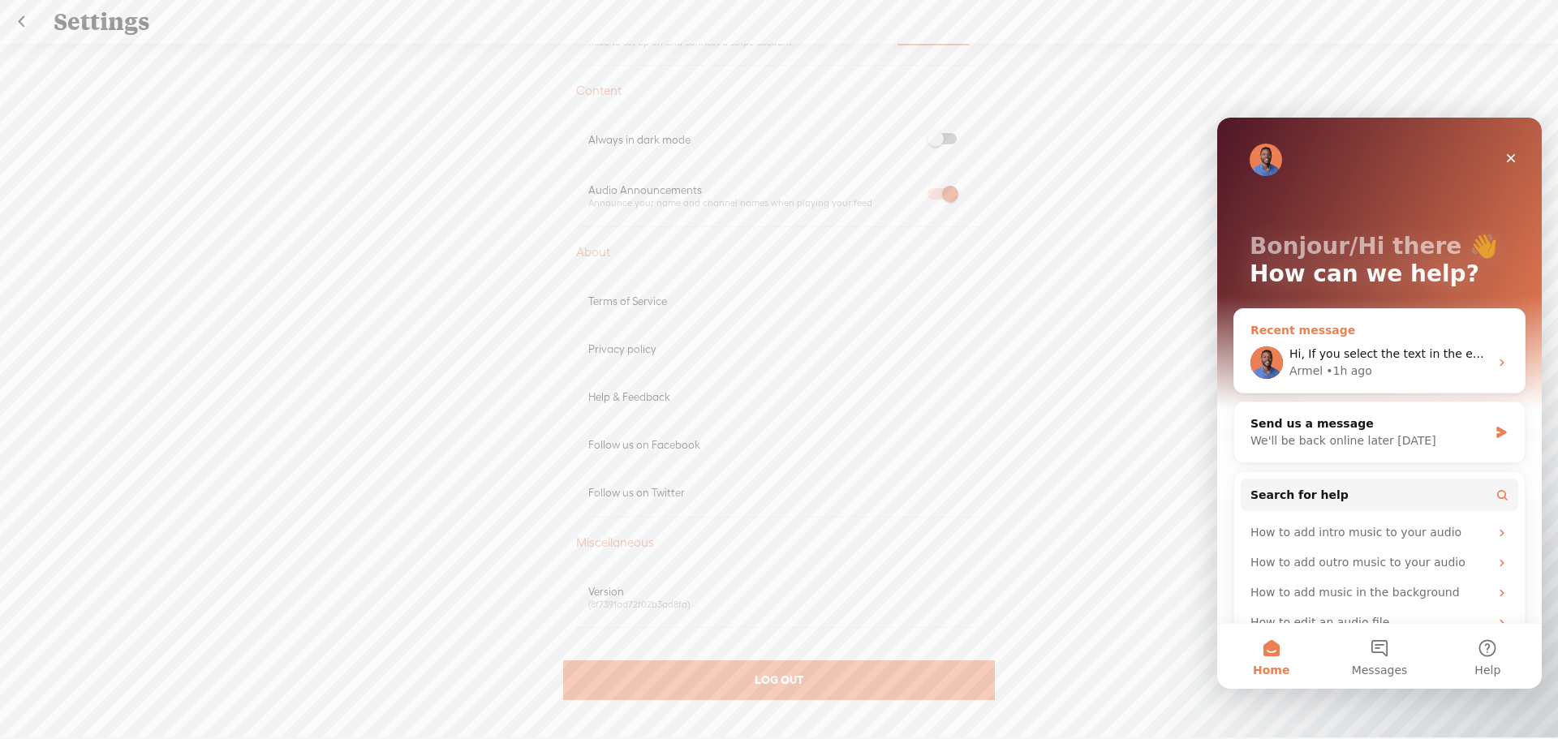
click at [1397, 361] on div "Hi, If you select the text in the editor and you click on the 3 dots, you will …" at bounding box center [1389, 363] width 200 height 34
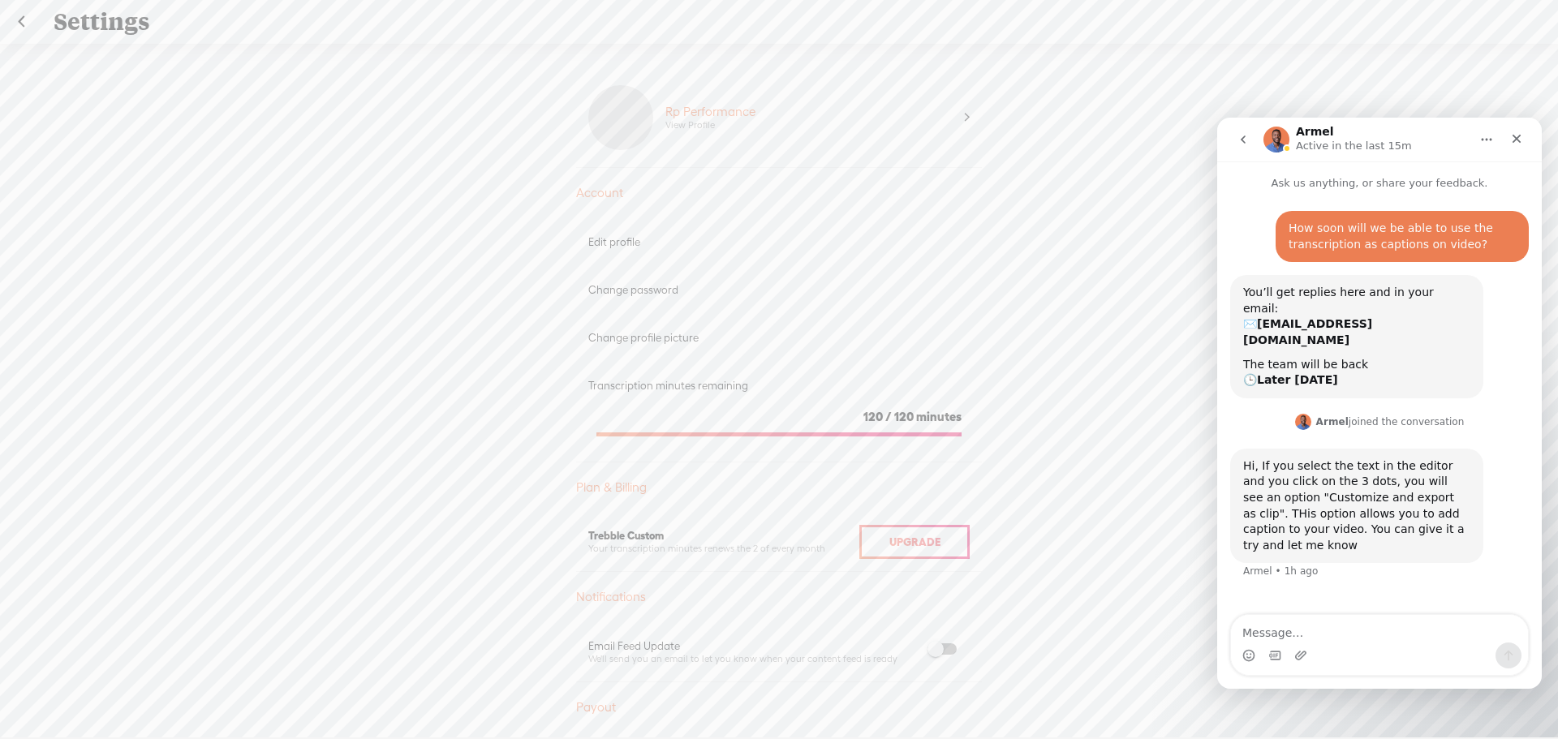
click at [28, 12] on link at bounding box center [21, 22] width 41 height 42
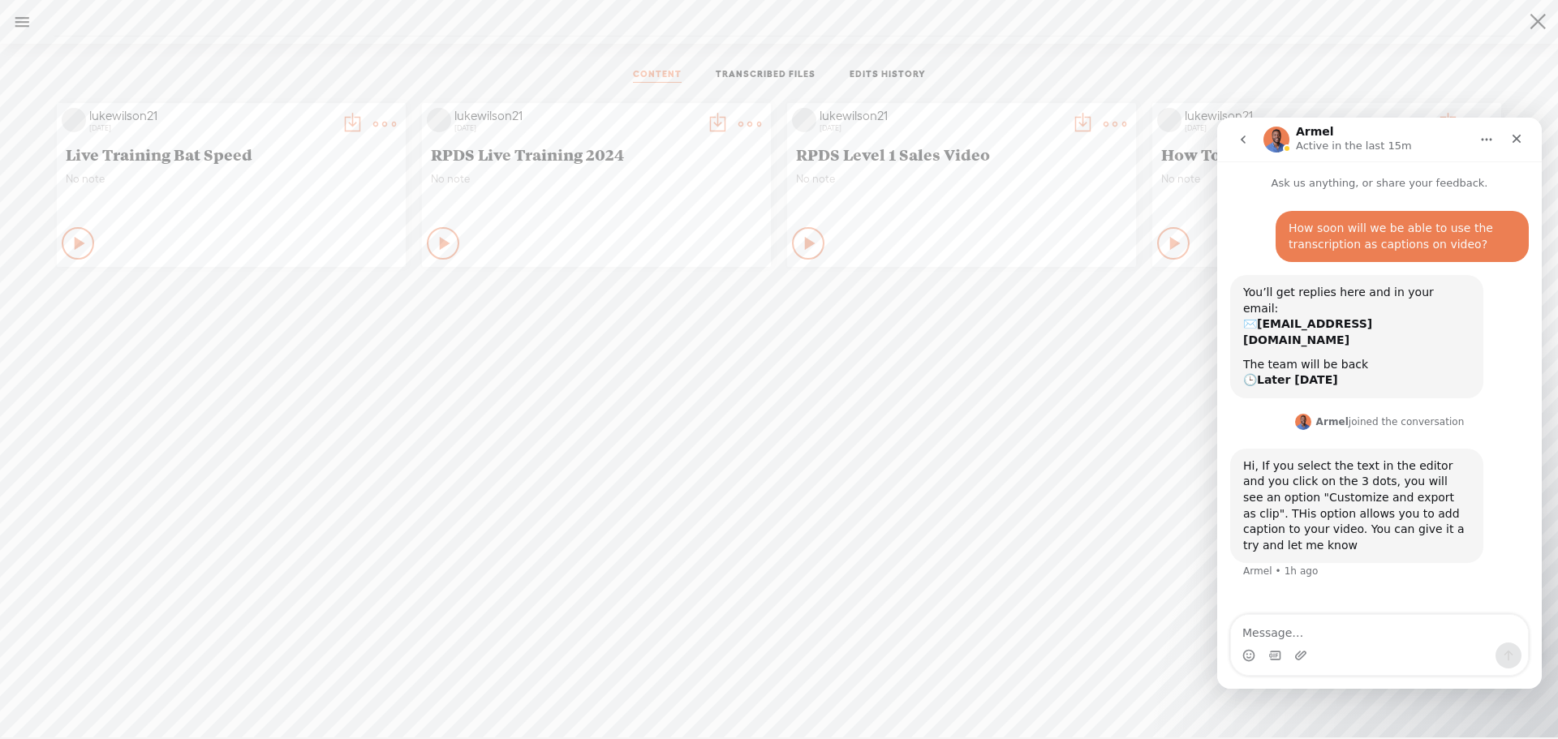
click at [396, 121] on t at bounding box center [384, 124] width 23 height 23
click at [840, 402] on div "lukewilson21 [DATE] Live Training Bat Speed No note Play Content" at bounding box center [778, 436] width 1533 height 682
click at [396, 118] on t at bounding box center [384, 124] width 23 height 23
click at [655, 284] on link "Download as..." at bounding box center [667, 290] width 162 height 37
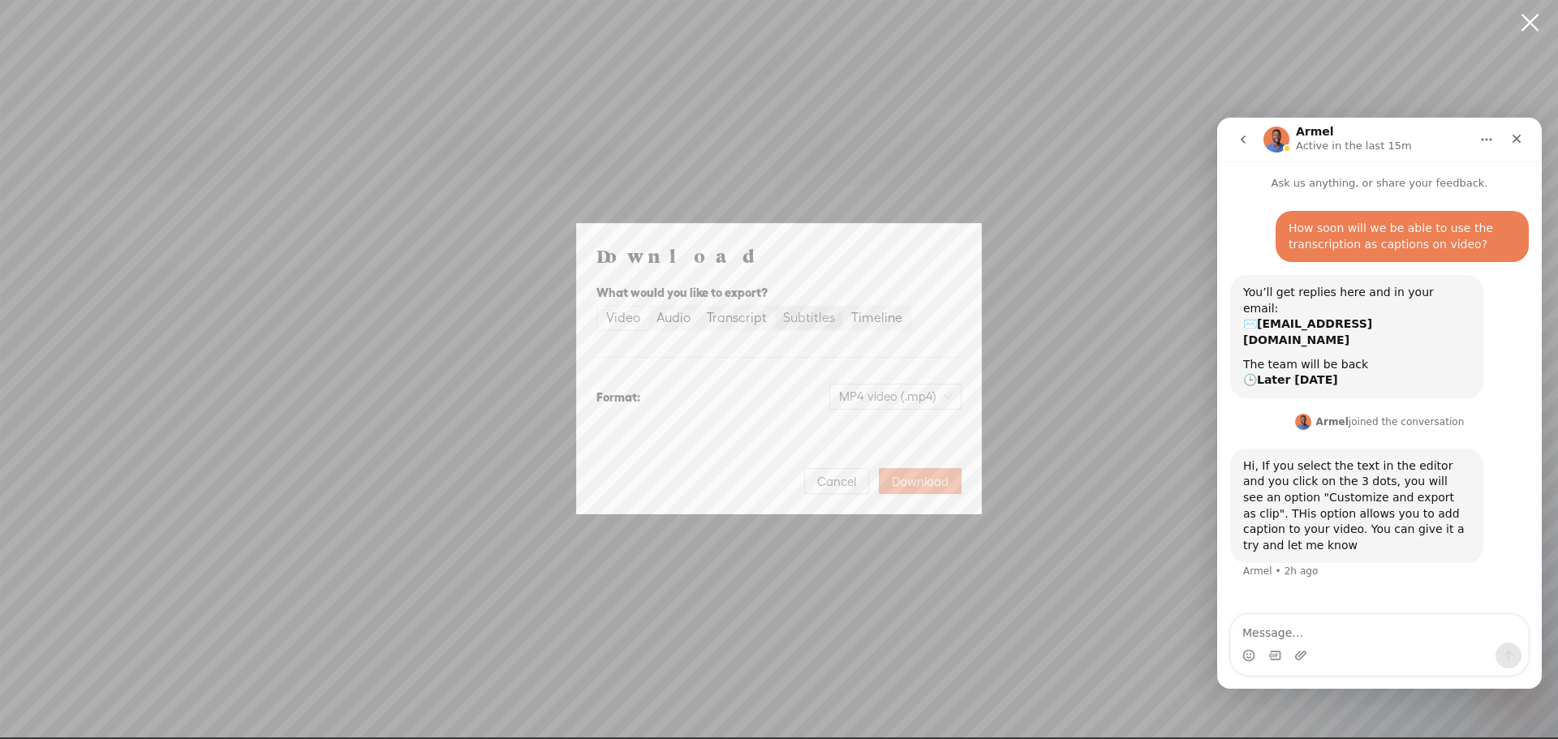
click at [815, 318] on div "Subtitles" at bounding box center [809, 318] width 52 height 23
click at [775, 307] on input "Subtitles" at bounding box center [775, 307] width 0 height 0
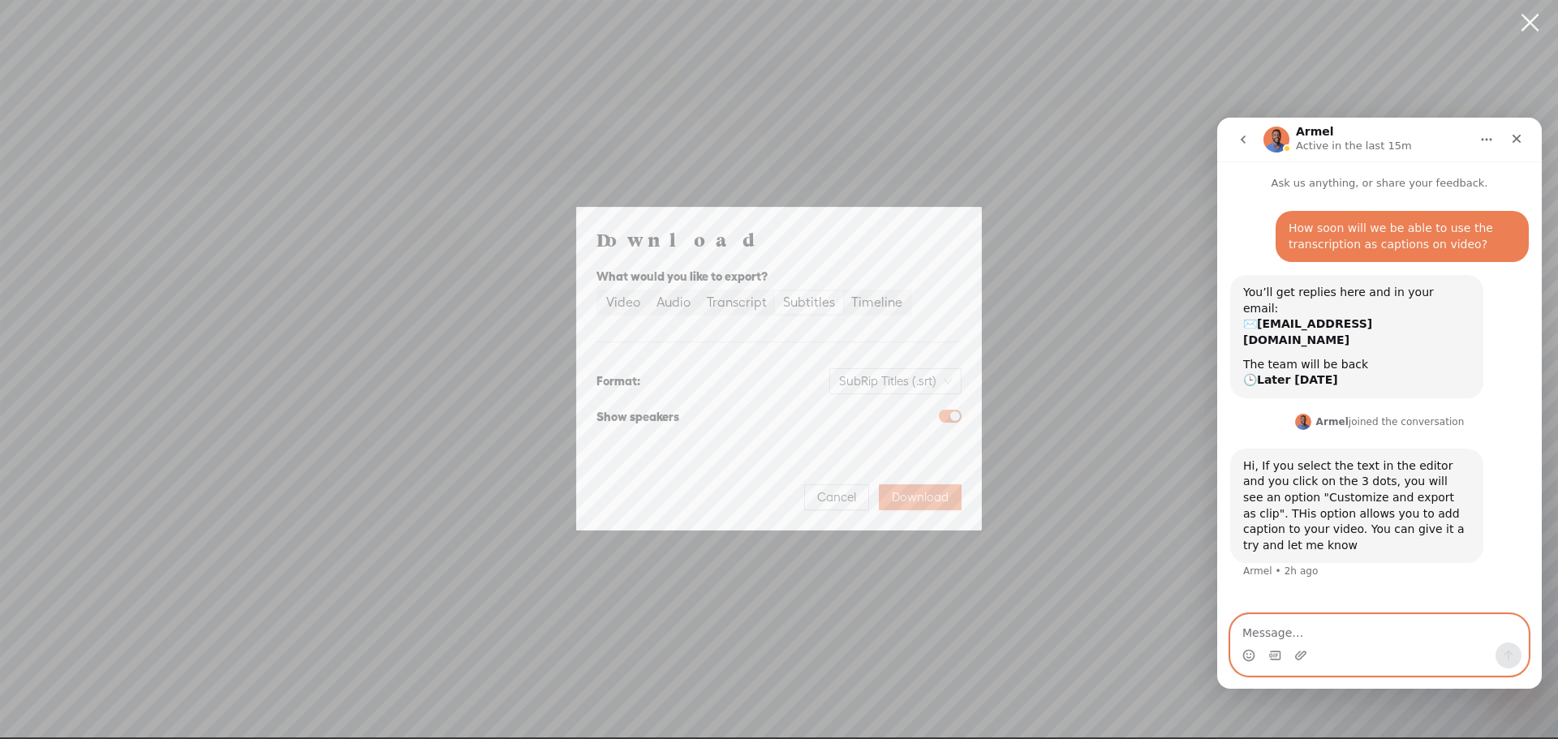
click at [1321, 629] on textarea "Message…" at bounding box center [1379, 629] width 297 height 28
drag, startPoint x: 1440, startPoint y: 633, endPoint x: 1455, endPoint y: 624, distance: 17.1
click at [1455, 624] on textarea "That option doesn't exist in my view." at bounding box center [1379, 629] width 297 height 28
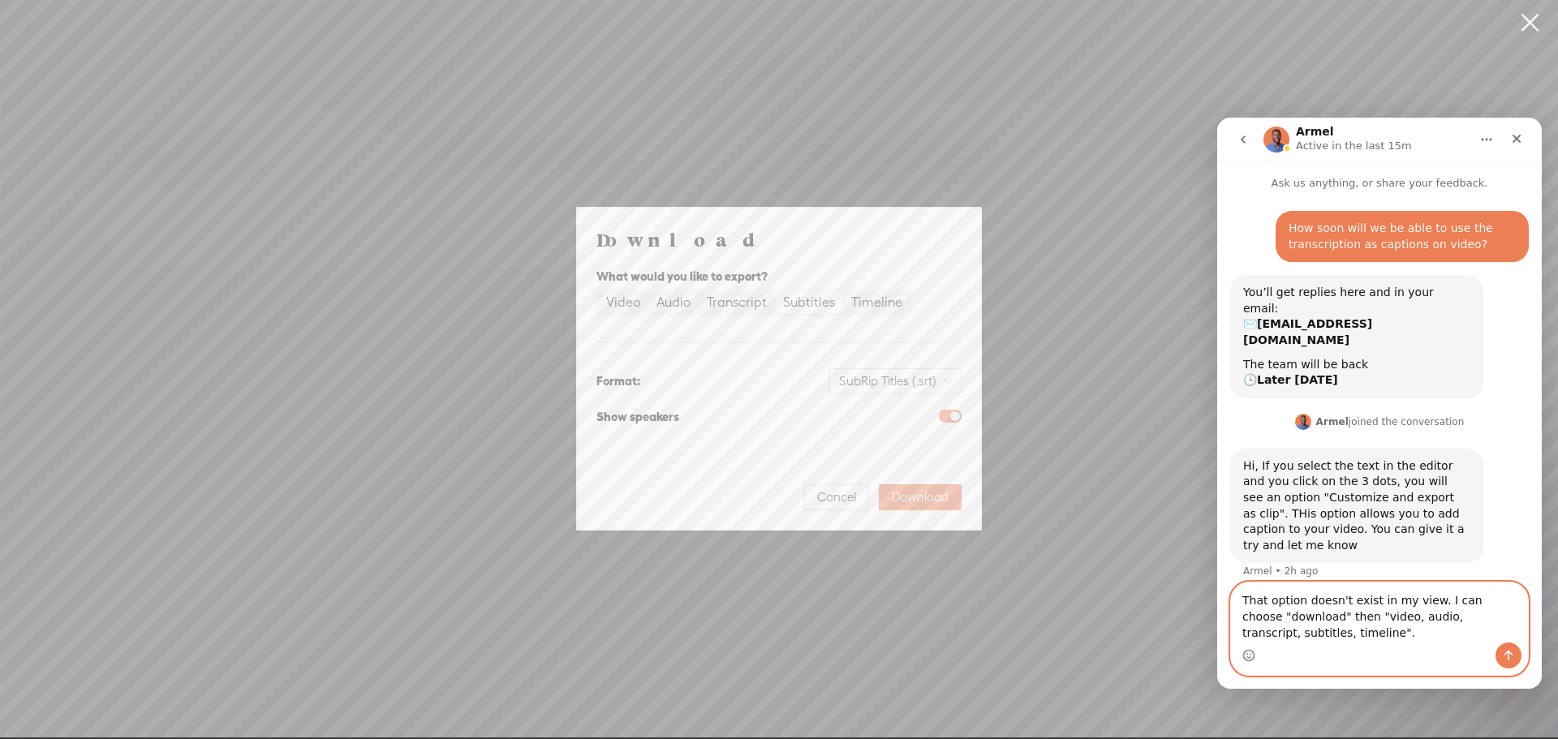
type textarea "That option doesn't exist in my view. I can choose "download" then "video, audi…"
click at [1504, 651] on icon "Send a message…" at bounding box center [1508, 655] width 13 height 13
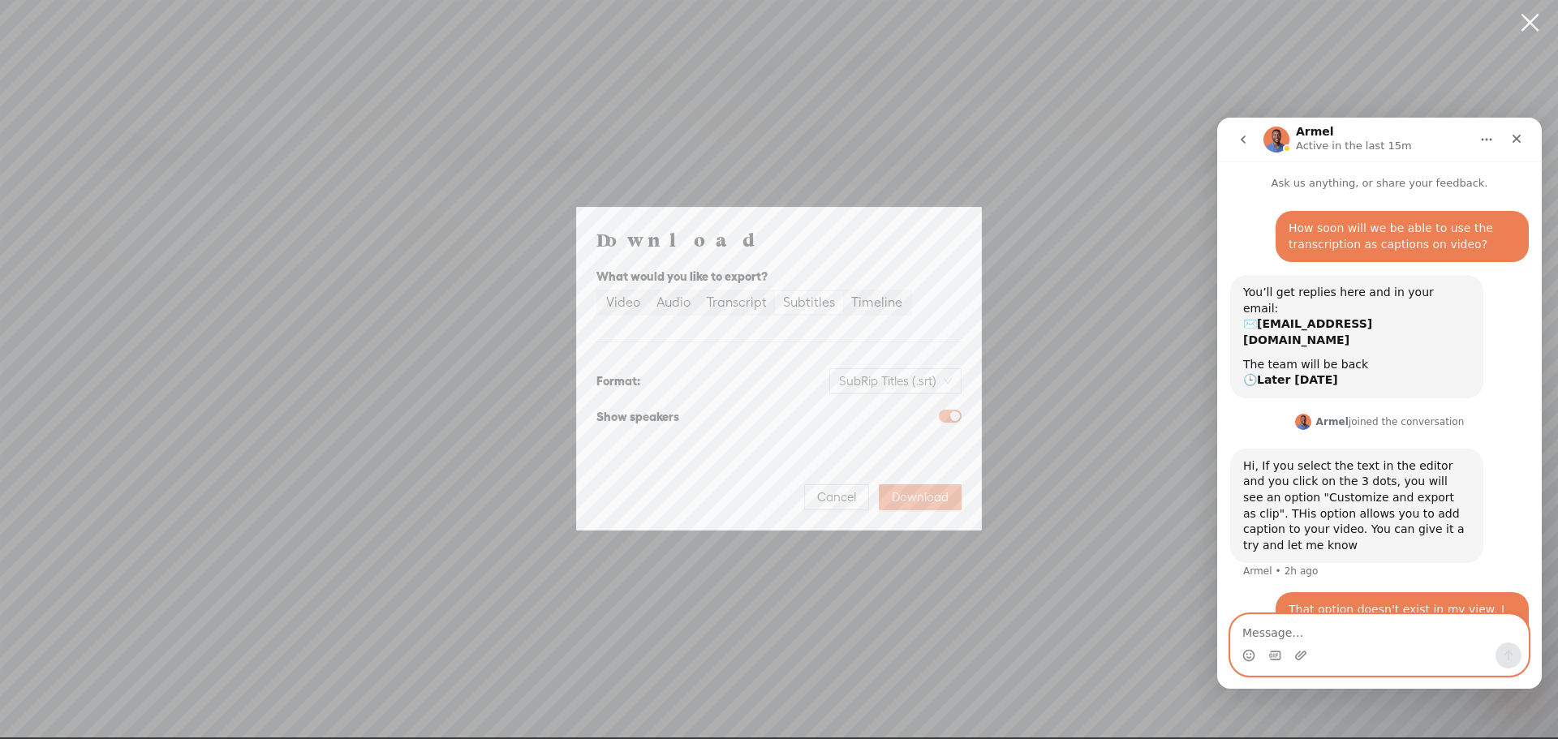
scroll to position [15, 0]
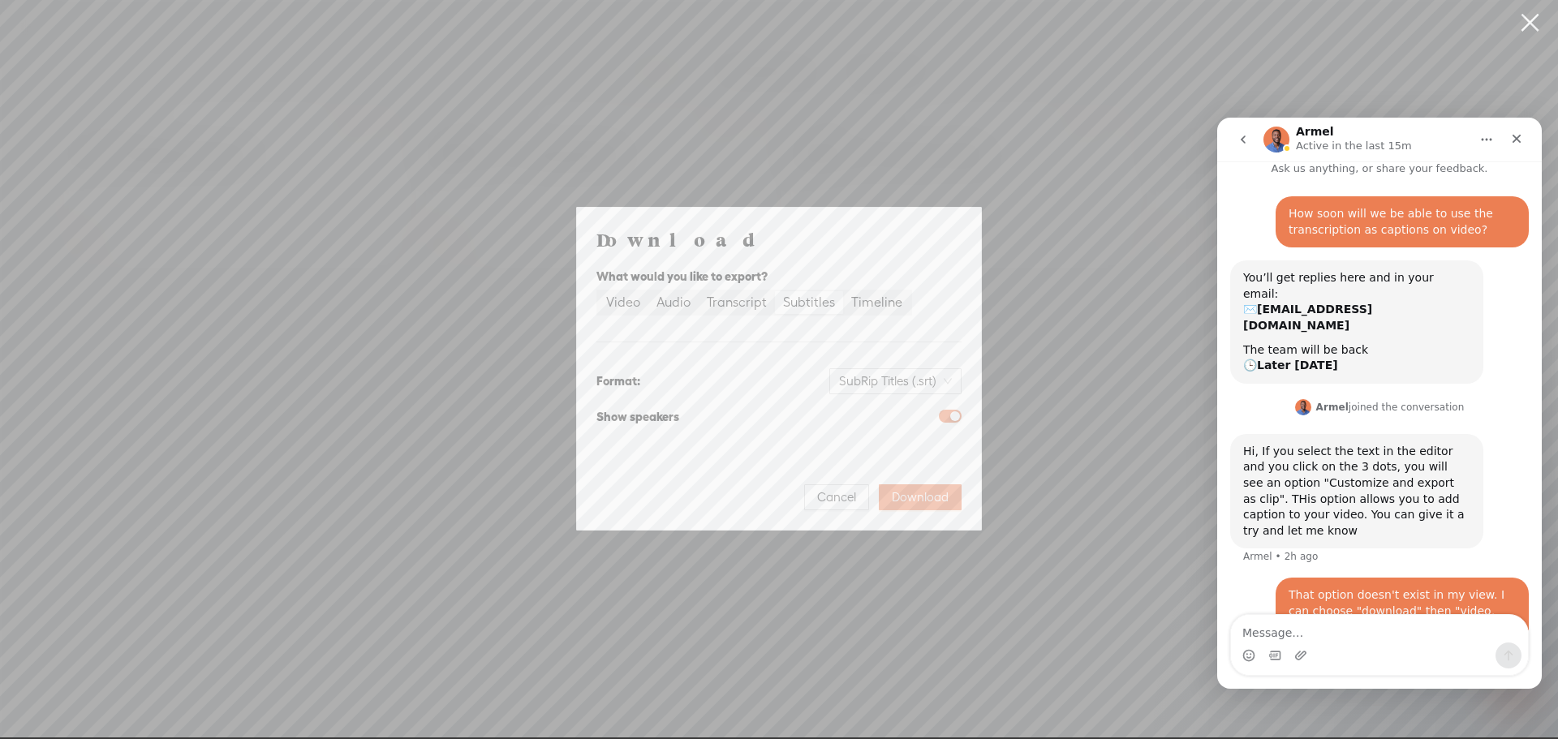
click at [1523, 11] on link at bounding box center [1529, 22] width 41 height 45
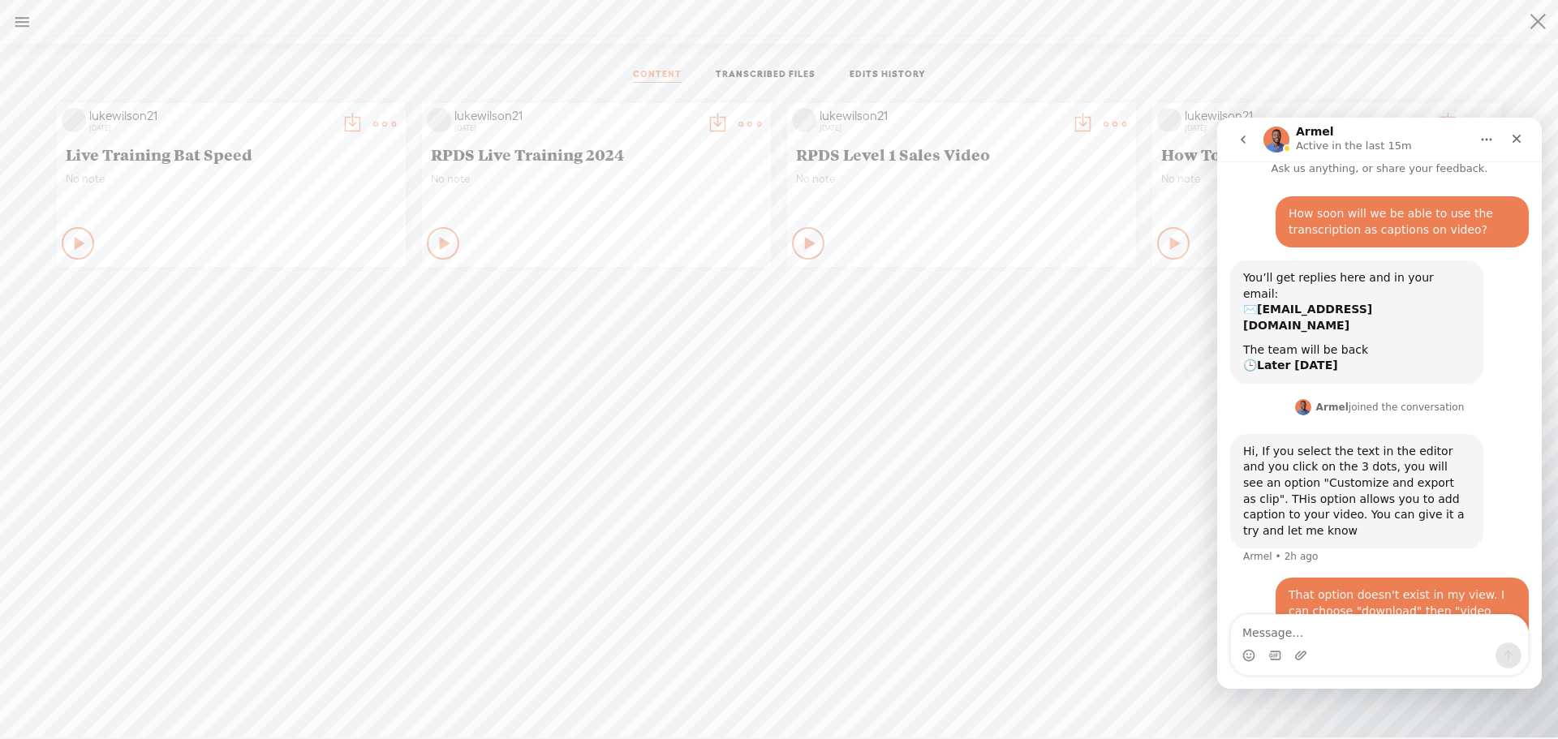
click at [1484, 131] on button "Home" at bounding box center [1486, 139] width 31 height 31
click at [1085, 424] on div "lukewilson21 [DATE] Live Training Bat Speed No note Play Content" at bounding box center [778, 436] width 1533 height 682
